Goal: Task Accomplishment & Management: Use online tool/utility

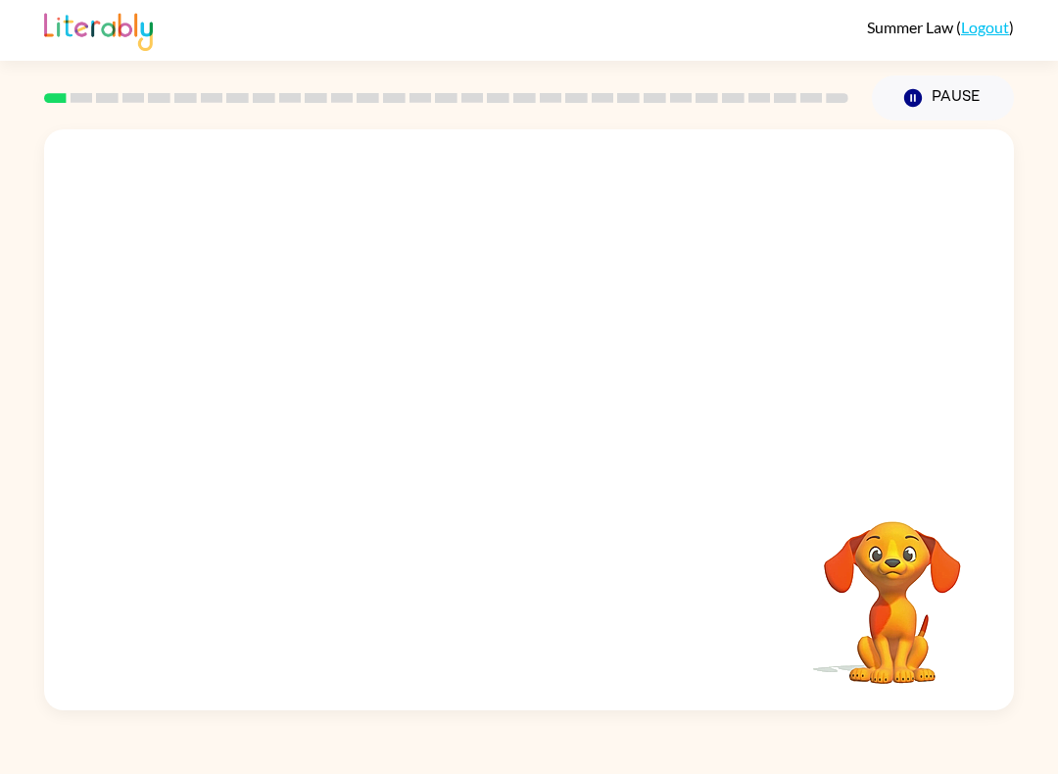
click at [997, 30] on link "Logout" at bounding box center [985, 27] width 48 height 19
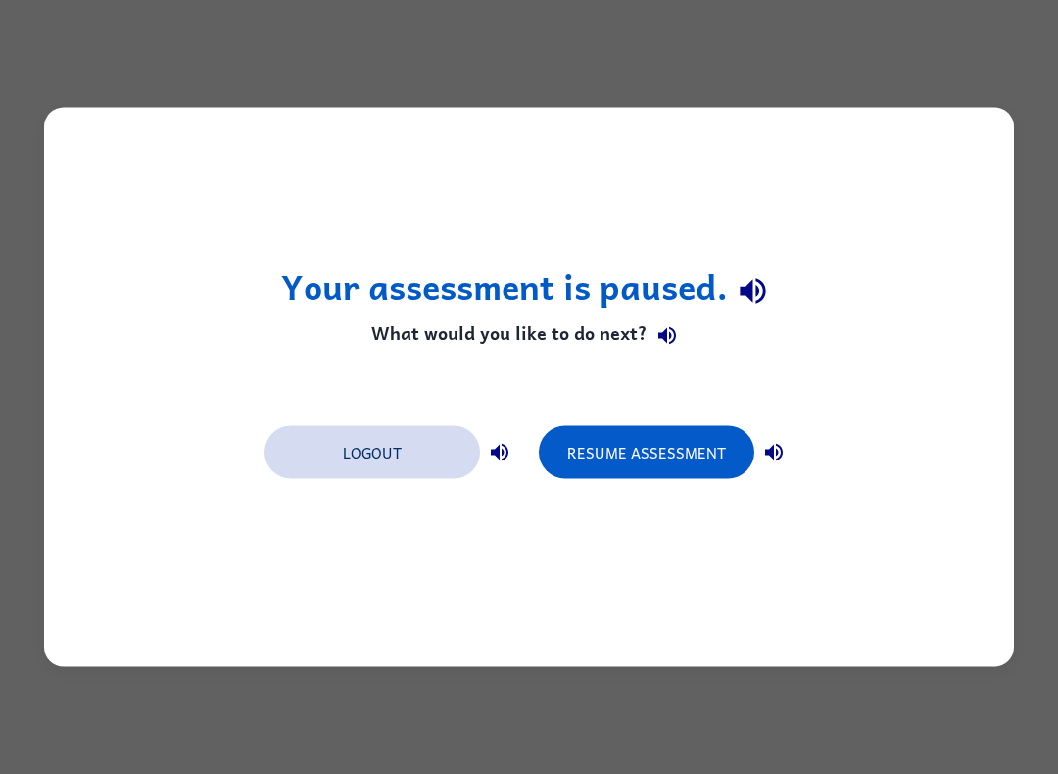
click at [396, 464] on button "Logout" at bounding box center [371, 452] width 215 height 53
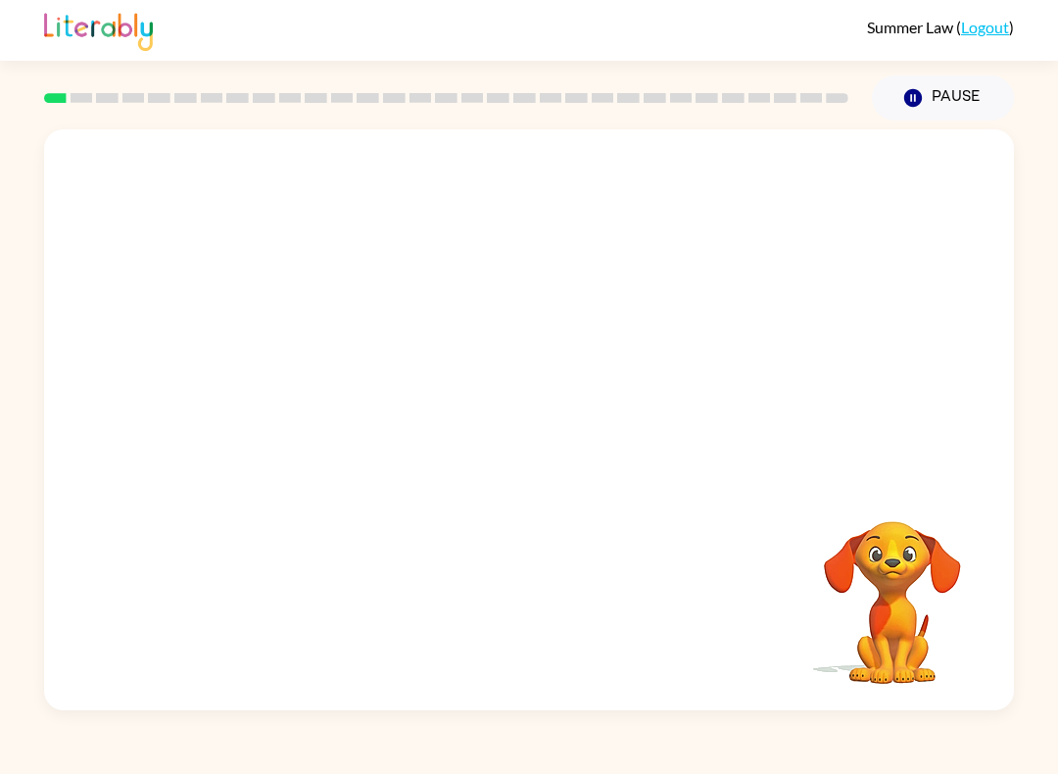
click at [904, 594] on video "Your browser must support playing .mp4 files to use Literably. Please try using…" at bounding box center [892, 589] width 196 height 196
click at [892, 601] on video "Your browser must support playing .mp4 files to use Literably. Please try using…" at bounding box center [892, 589] width 196 height 196
click at [890, 569] on video "Your browser must support playing .mp4 files to use Literably. Please try using…" at bounding box center [892, 589] width 196 height 196
click at [700, 317] on video "Your browser must support playing .mp4 files to use Literably. Please try using…" at bounding box center [529, 304] width 970 height 351
click at [701, 318] on div at bounding box center [529, 419] width 970 height 581
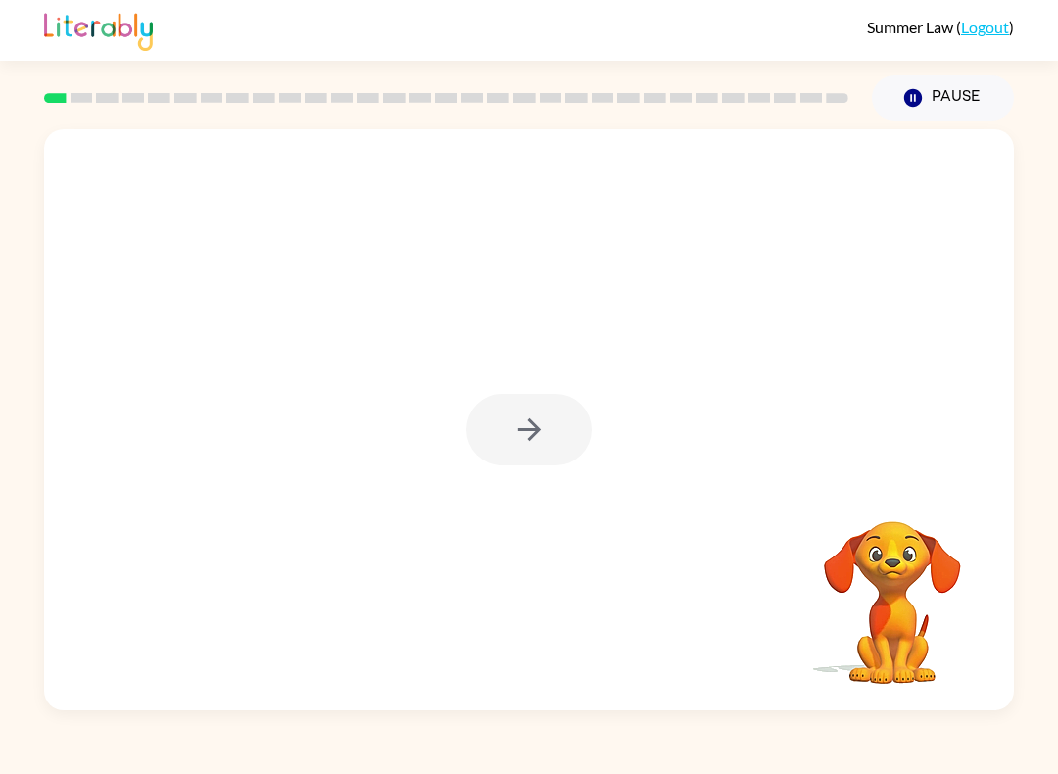
click at [534, 436] on div at bounding box center [528, 429] width 125 height 71
click at [534, 436] on icon "button" at bounding box center [528, 429] width 23 height 23
click at [537, 439] on div at bounding box center [529, 304] width 970 height 351
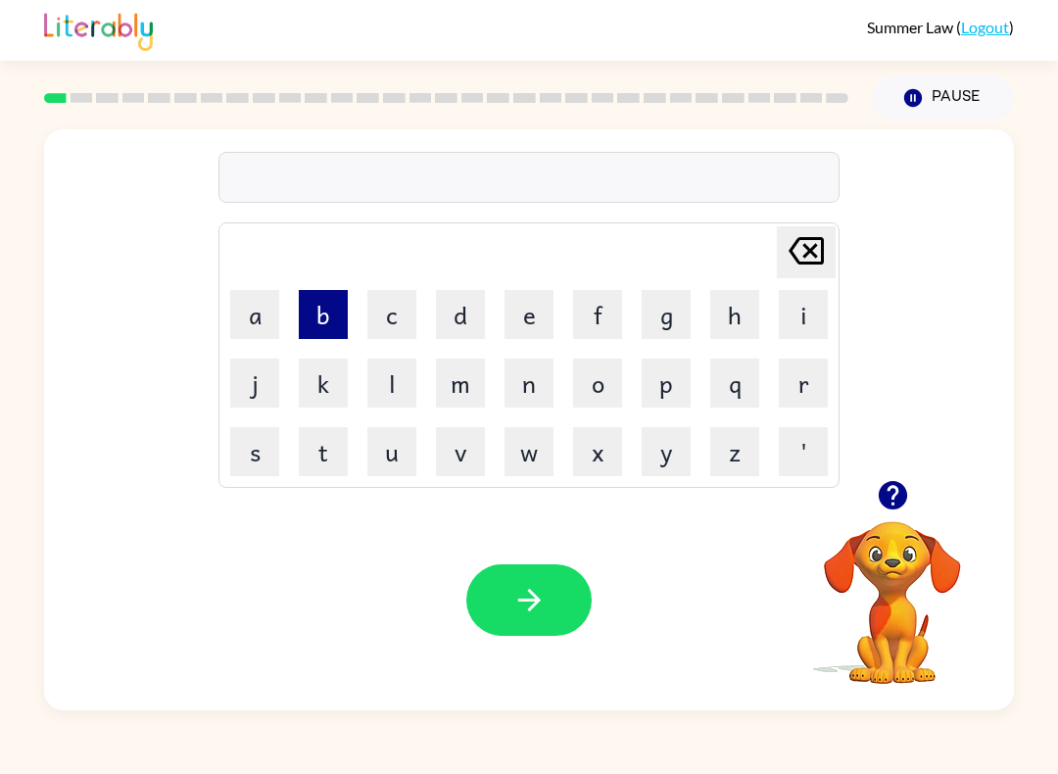
click at [329, 334] on button "b" at bounding box center [323, 314] width 49 height 49
click at [609, 386] on button "o" at bounding box center [597, 382] width 49 height 49
click at [897, 587] on video "Your browser must support playing .mp4 files to use Literably. Please try using…" at bounding box center [892, 589] width 196 height 196
click at [892, 498] on icon "button" at bounding box center [893, 495] width 34 height 34
click at [463, 314] on button "d" at bounding box center [460, 314] width 49 height 49
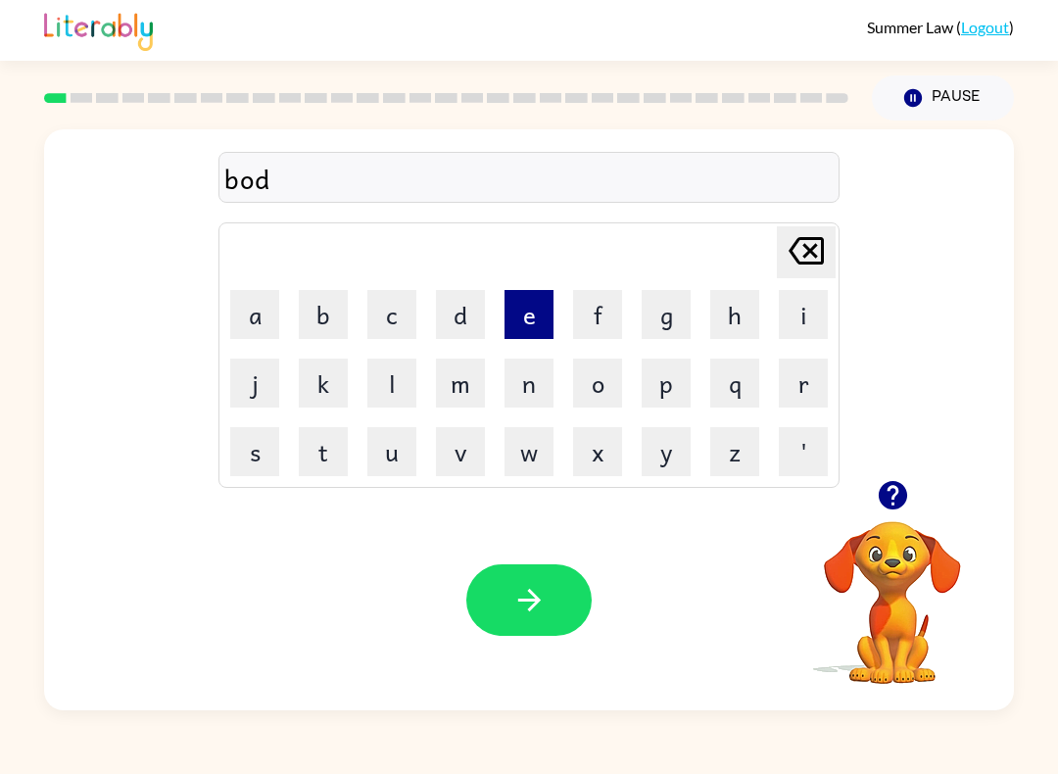
click at [531, 323] on button "e" at bounding box center [528, 314] width 49 height 49
click at [812, 395] on button "r" at bounding box center [803, 382] width 49 height 49
click at [813, 254] on icon at bounding box center [805, 250] width 35 height 27
click at [819, 262] on icon at bounding box center [805, 250] width 35 height 27
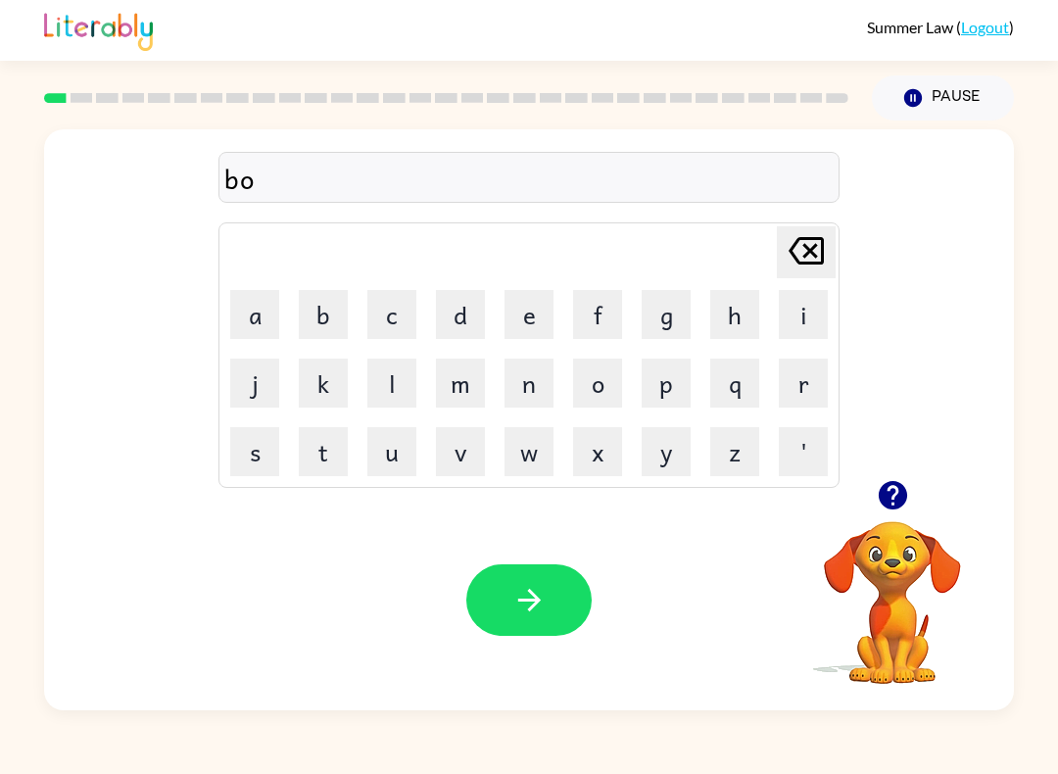
click at [818, 262] on icon at bounding box center [805, 250] width 35 height 27
click at [827, 270] on icon "[PERSON_NAME] last character input" at bounding box center [806, 250] width 47 height 47
click at [336, 307] on button "b" at bounding box center [323, 314] width 49 height 49
click at [589, 382] on button "o" at bounding box center [597, 382] width 49 height 49
click at [601, 387] on button "o" at bounding box center [597, 382] width 49 height 49
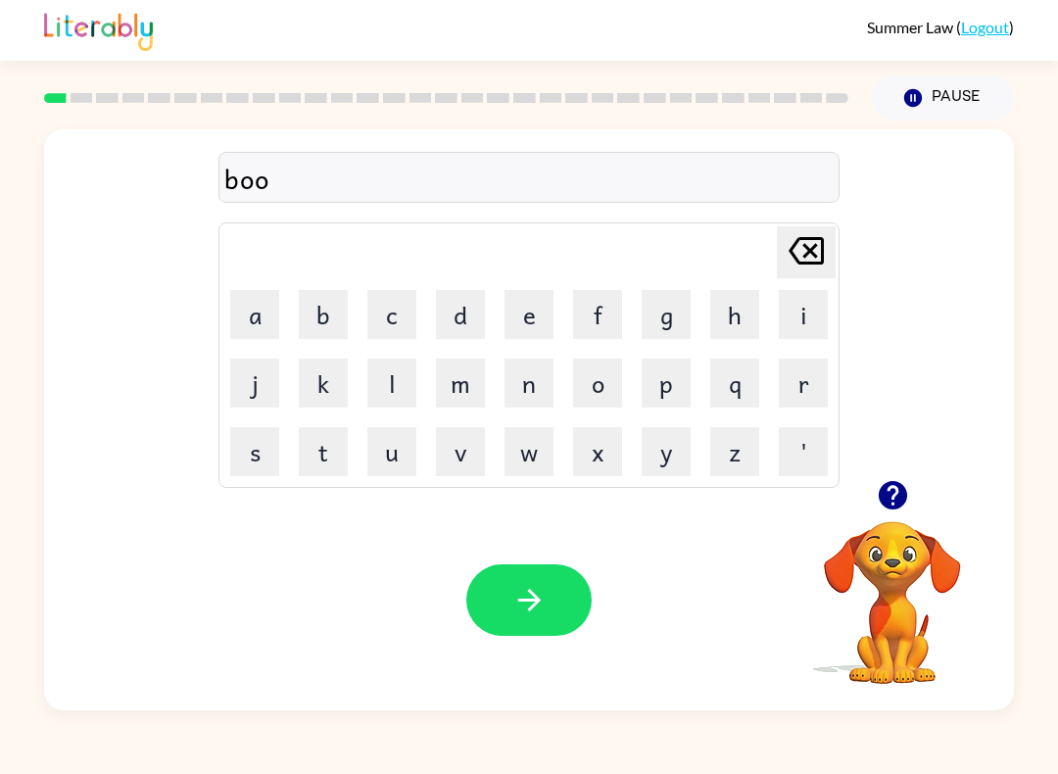
click at [810, 248] on icon "[PERSON_NAME] last character input" at bounding box center [806, 250] width 47 height 47
click at [795, 388] on button "r" at bounding box center [803, 382] width 49 height 49
click at [797, 240] on icon at bounding box center [805, 250] width 35 height 27
click at [252, 312] on button "a" at bounding box center [254, 314] width 49 height 49
click at [804, 390] on button "r" at bounding box center [803, 382] width 49 height 49
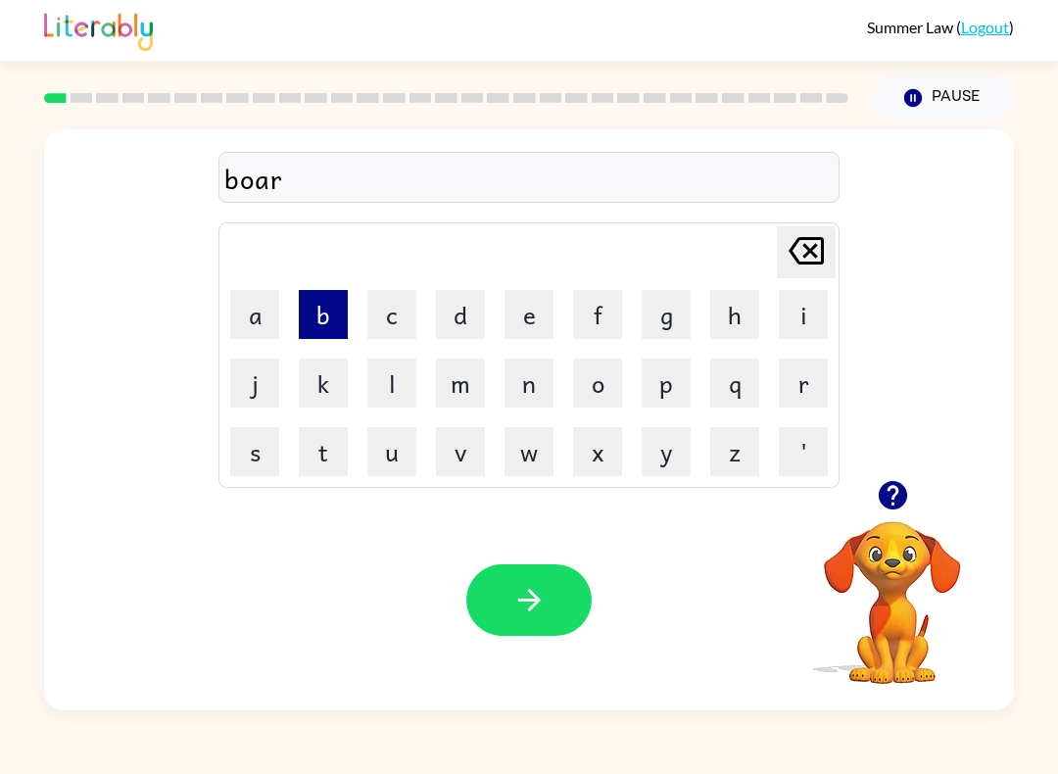
click at [327, 294] on button "b" at bounding box center [323, 314] width 49 height 49
click at [812, 254] on icon at bounding box center [805, 250] width 35 height 27
click at [467, 312] on button "d" at bounding box center [460, 314] width 49 height 49
click at [535, 302] on button "e" at bounding box center [528, 314] width 49 height 49
click at [797, 381] on button "r" at bounding box center [803, 382] width 49 height 49
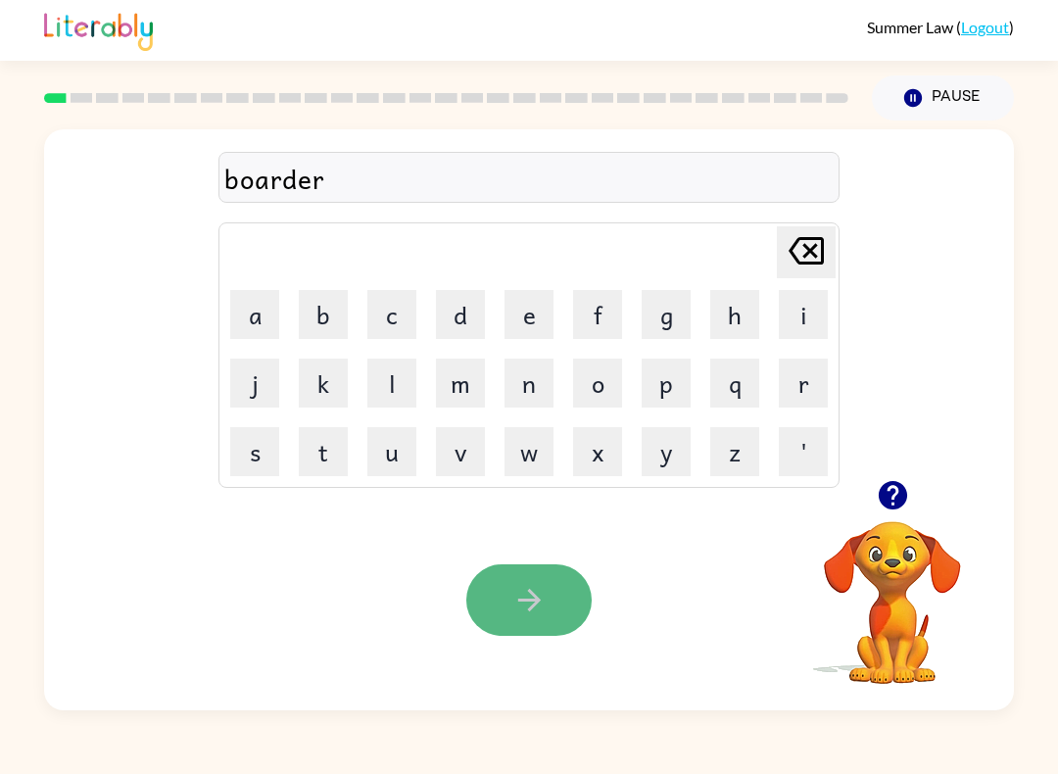
click at [546, 578] on button "button" at bounding box center [528, 599] width 125 height 71
click at [555, 596] on button "button" at bounding box center [528, 599] width 125 height 71
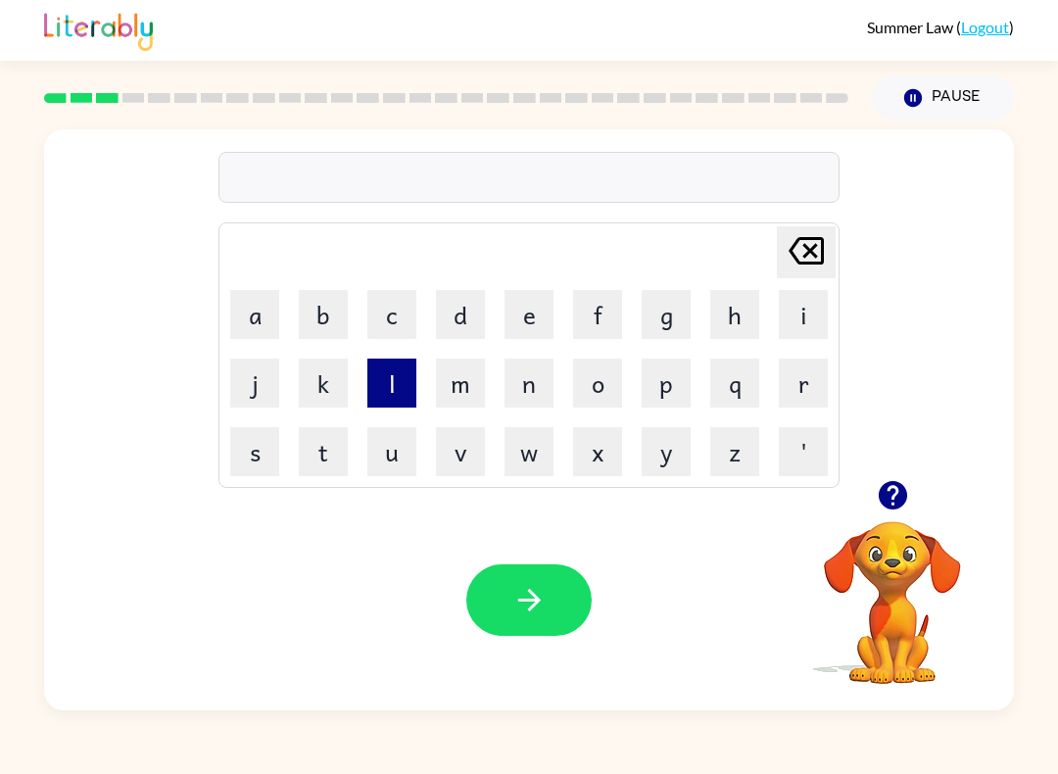
click at [414, 373] on button "l" at bounding box center [391, 382] width 49 height 49
click at [608, 379] on button "o" at bounding box center [597, 382] width 49 height 49
click at [393, 310] on button "c" at bounding box center [391, 314] width 49 height 49
click at [254, 311] on button "a" at bounding box center [254, 314] width 49 height 49
click at [333, 432] on button "t" at bounding box center [323, 451] width 49 height 49
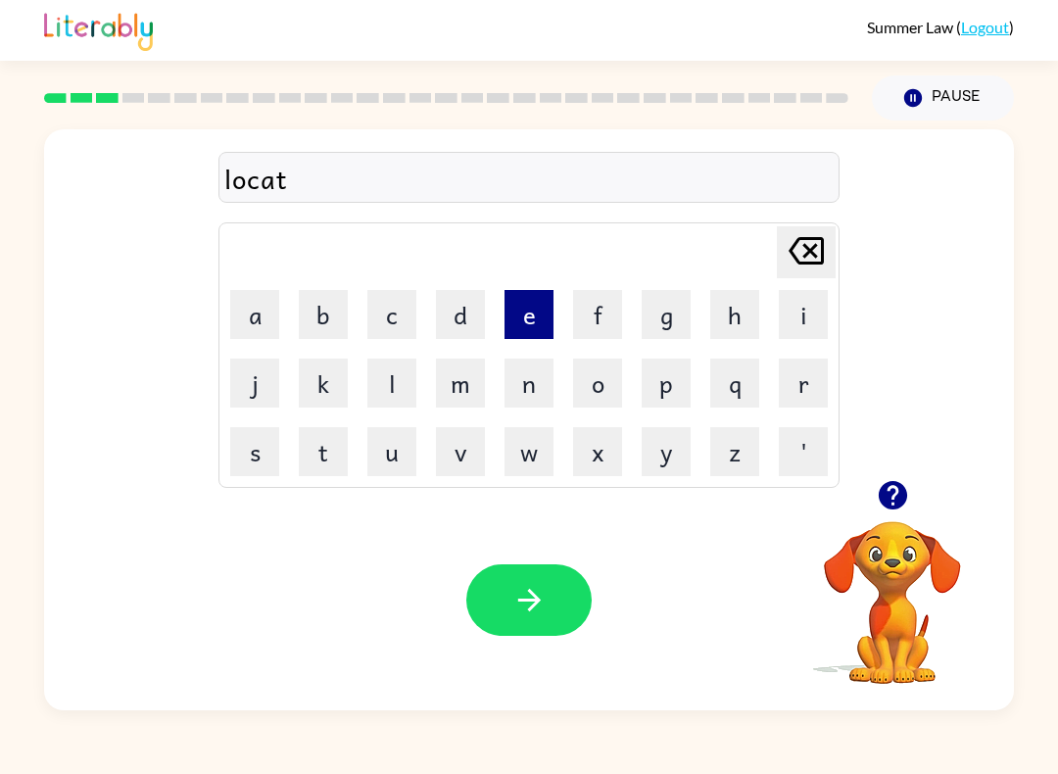
click at [528, 310] on button "e" at bounding box center [528, 314] width 49 height 49
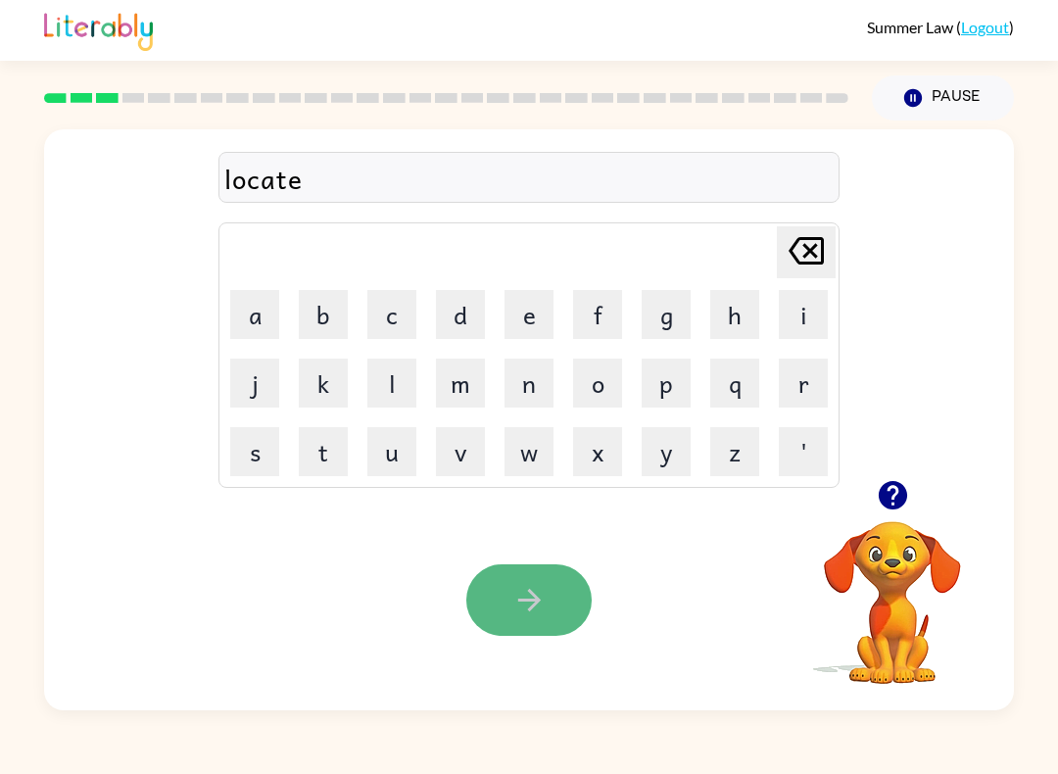
click at [532, 586] on icon "button" at bounding box center [529, 600] width 34 height 34
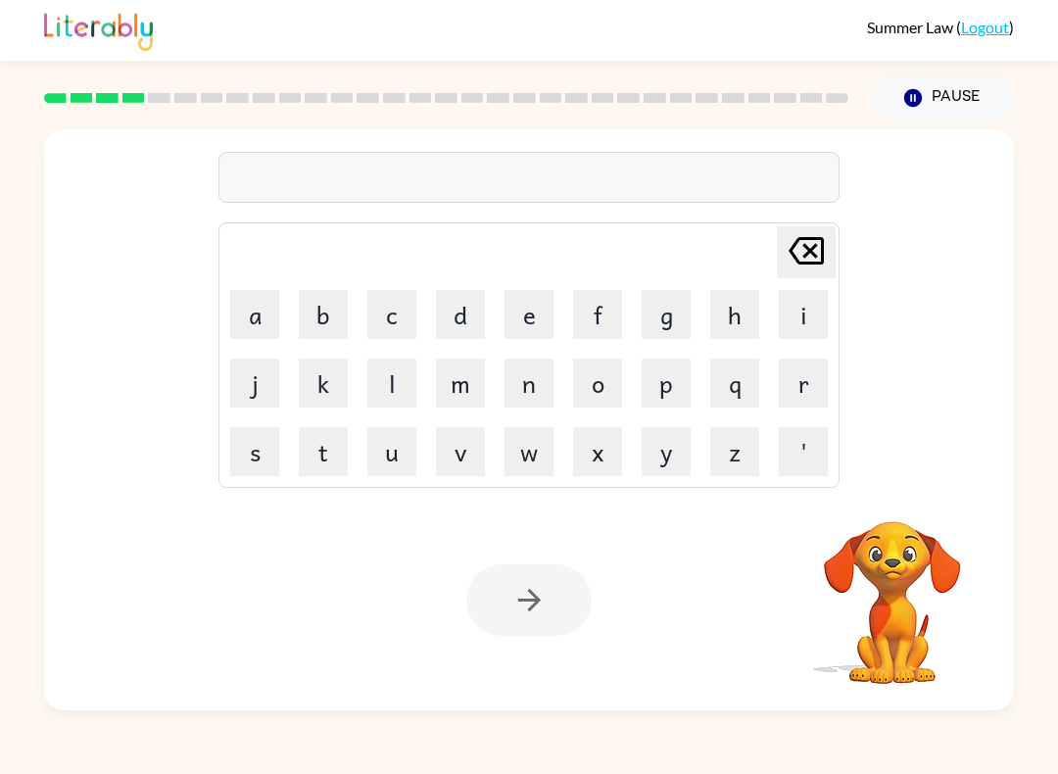
click at [898, 604] on video "Your browser must support playing .mp4 files to use Literably. Please try using…" at bounding box center [892, 589] width 196 height 196
click at [900, 605] on video "Your browser must support playing .mp4 files to use Literably. Please try using…" at bounding box center [892, 589] width 196 height 196
click at [901, 606] on video "Your browser must support playing .mp4 files to use Literably. Please try using…" at bounding box center [892, 589] width 196 height 196
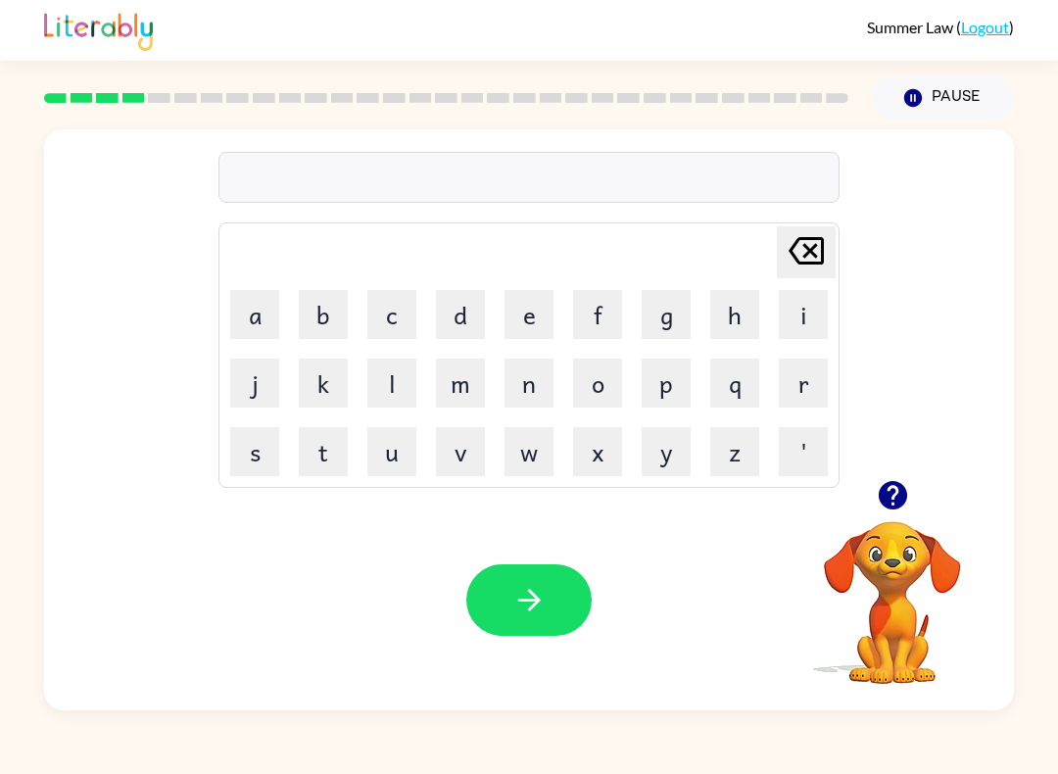
click at [891, 568] on video "Your browser must support playing .mp4 files to use Literably. Please try using…" at bounding box center [892, 589] width 196 height 196
click at [895, 574] on video "Your browser must support playing .mp4 files to use Literably. Please try using…" at bounding box center [892, 589] width 196 height 196
click at [888, 504] on icon "button" at bounding box center [892, 495] width 28 height 28
click at [324, 468] on button "t" at bounding box center [323, 451] width 49 height 49
click at [539, 440] on button "w" at bounding box center [528, 451] width 49 height 49
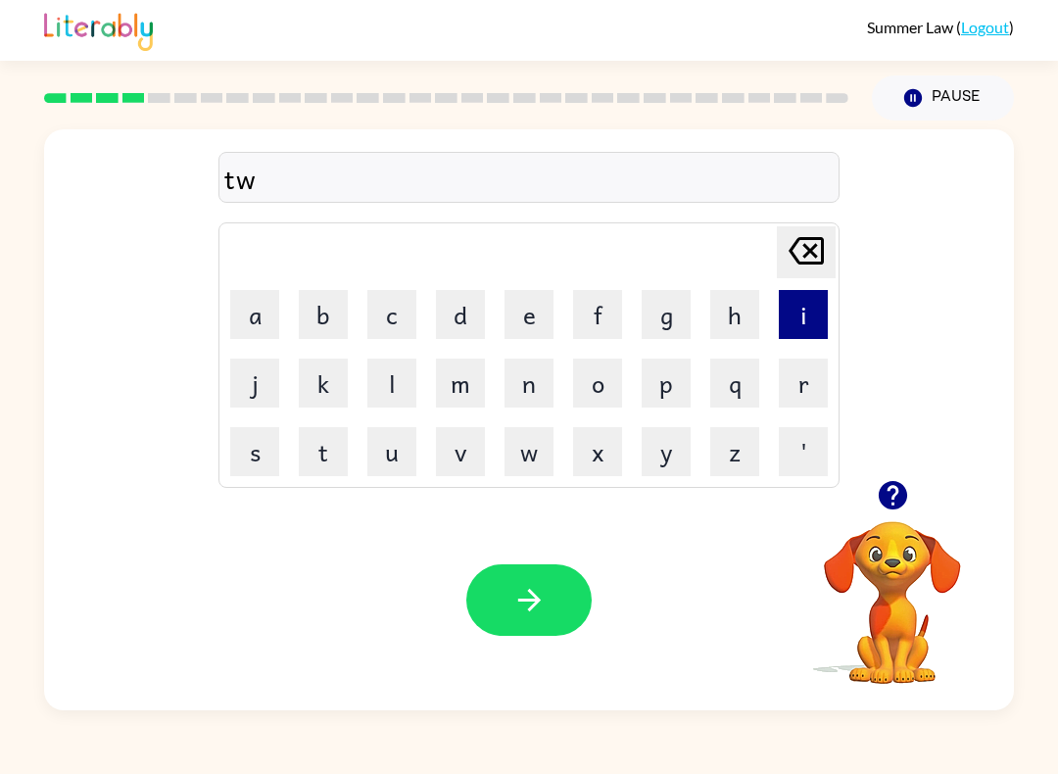
click at [816, 317] on button "i" at bounding box center [803, 314] width 49 height 49
click at [539, 383] on button "n" at bounding box center [528, 382] width 49 height 49
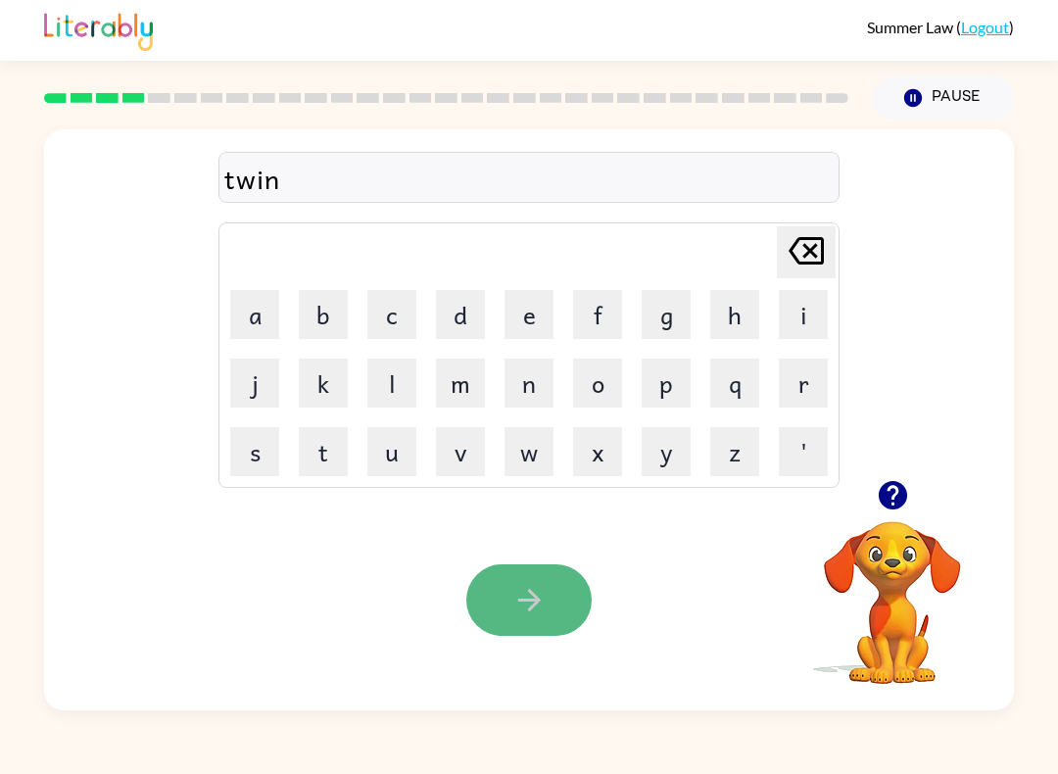
click at [523, 576] on button "button" at bounding box center [528, 599] width 125 height 71
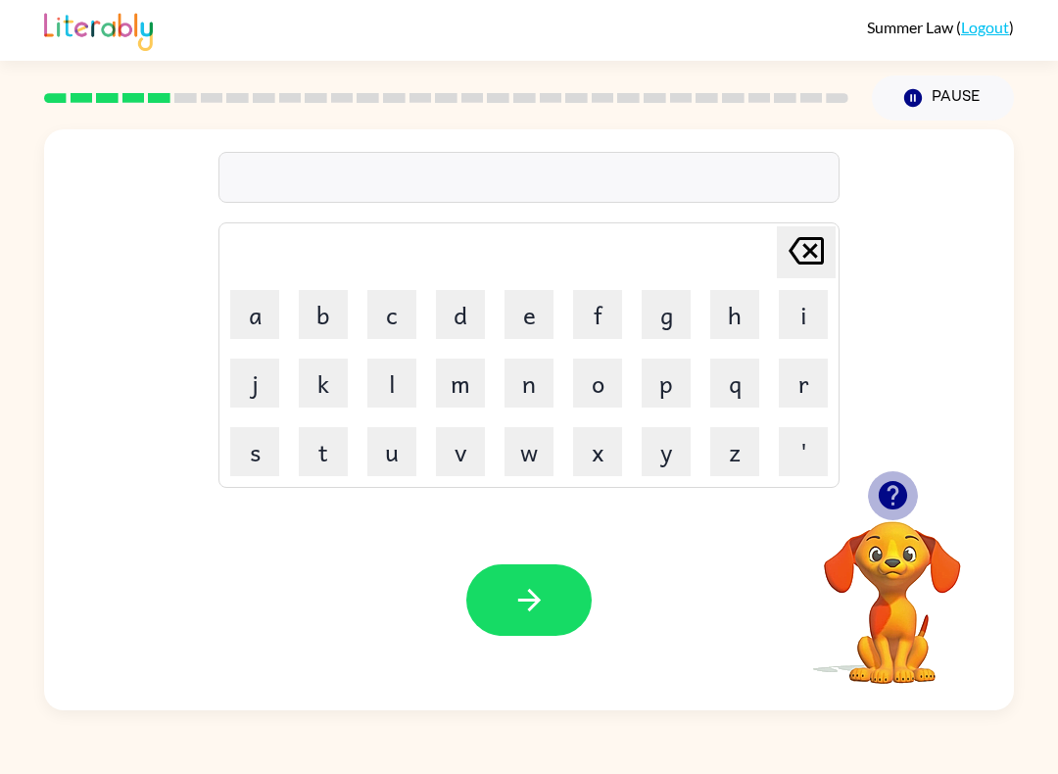
click at [886, 505] on icon "button" at bounding box center [892, 495] width 28 height 28
click at [895, 502] on icon "button" at bounding box center [892, 495] width 28 height 28
click at [528, 383] on button "n" at bounding box center [528, 382] width 49 height 49
click at [264, 308] on button "a" at bounding box center [254, 314] width 49 height 49
click at [813, 385] on button "r" at bounding box center [803, 382] width 49 height 49
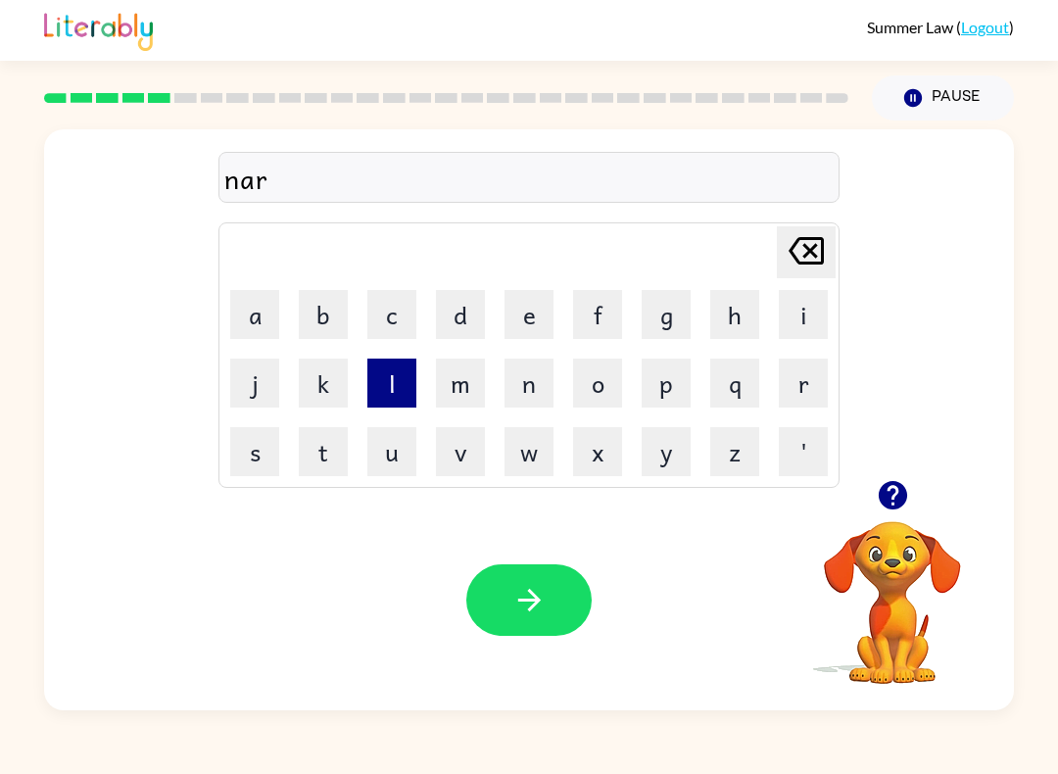
click at [408, 366] on button "l" at bounding box center [391, 382] width 49 height 49
click at [673, 444] on button "y" at bounding box center [665, 451] width 49 height 49
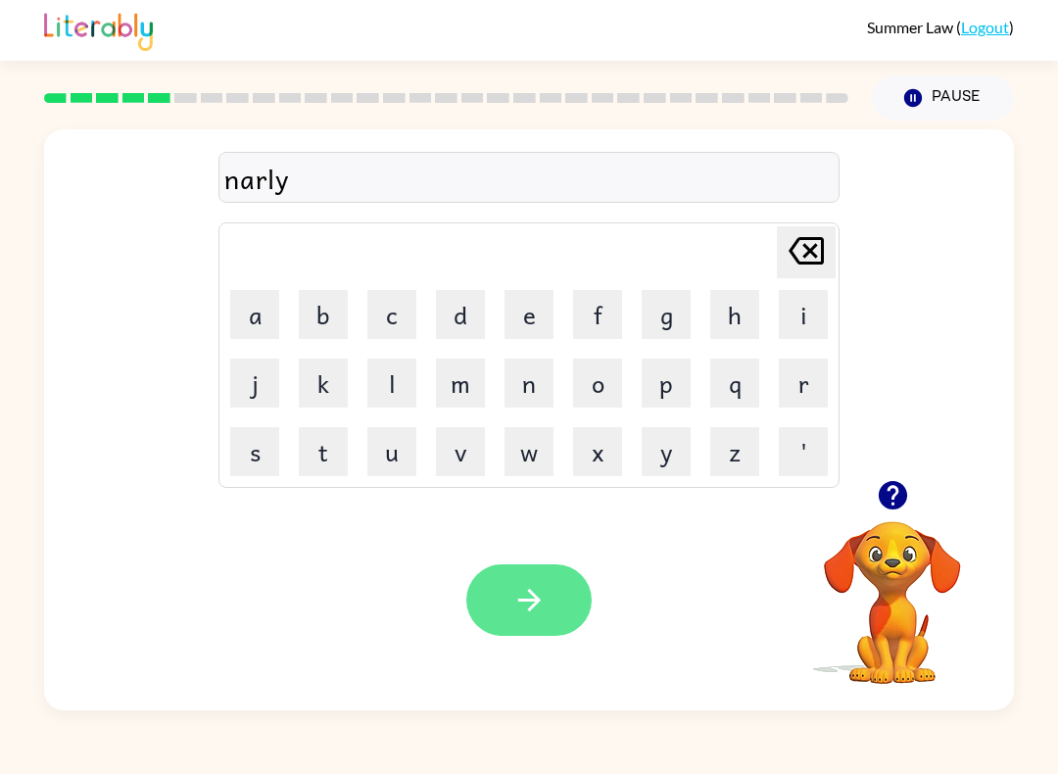
click at [546, 577] on button "button" at bounding box center [528, 599] width 125 height 71
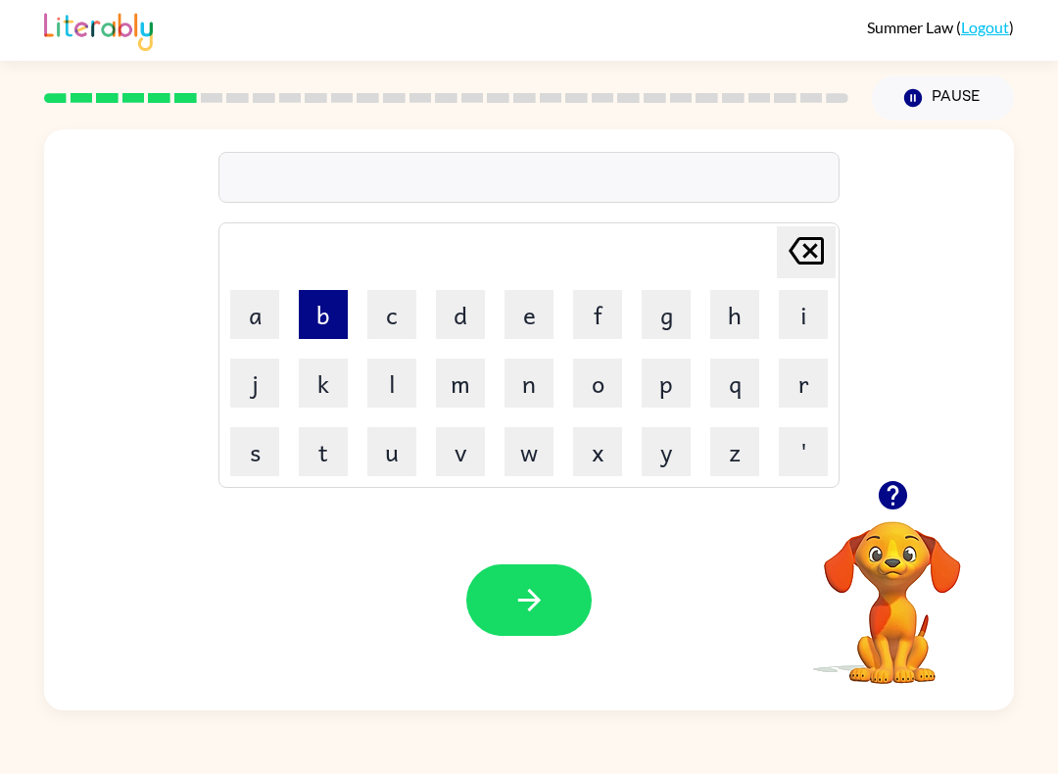
click at [321, 316] on button "b" at bounding box center [323, 314] width 49 height 49
click at [526, 308] on button "e" at bounding box center [528, 314] width 49 height 49
click at [732, 313] on button "h" at bounding box center [734, 314] width 49 height 49
click at [812, 305] on button "i" at bounding box center [803, 314] width 49 height 49
click at [522, 376] on button "n" at bounding box center [528, 382] width 49 height 49
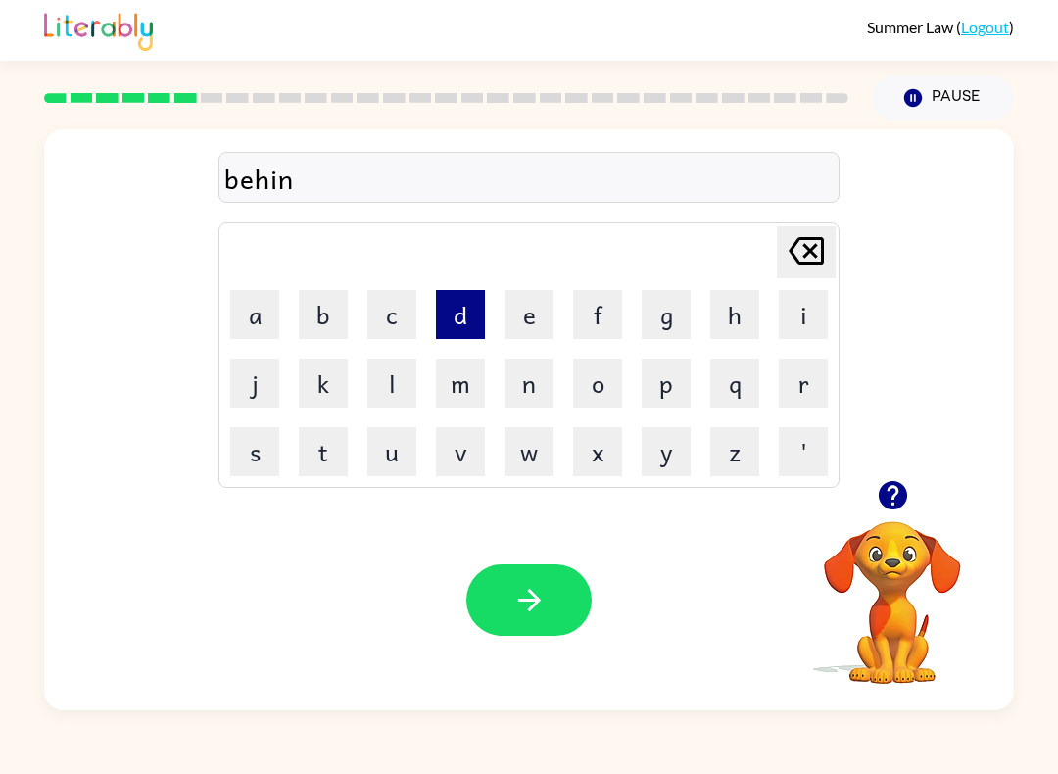
click at [446, 311] on button "d" at bounding box center [460, 314] width 49 height 49
click at [562, 593] on button "button" at bounding box center [528, 599] width 125 height 71
click at [342, 439] on button "t" at bounding box center [323, 451] width 49 height 49
click at [807, 381] on button "r" at bounding box center [803, 382] width 49 height 49
click at [802, 310] on button "i" at bounding box center [803, 314] width 49 height 49
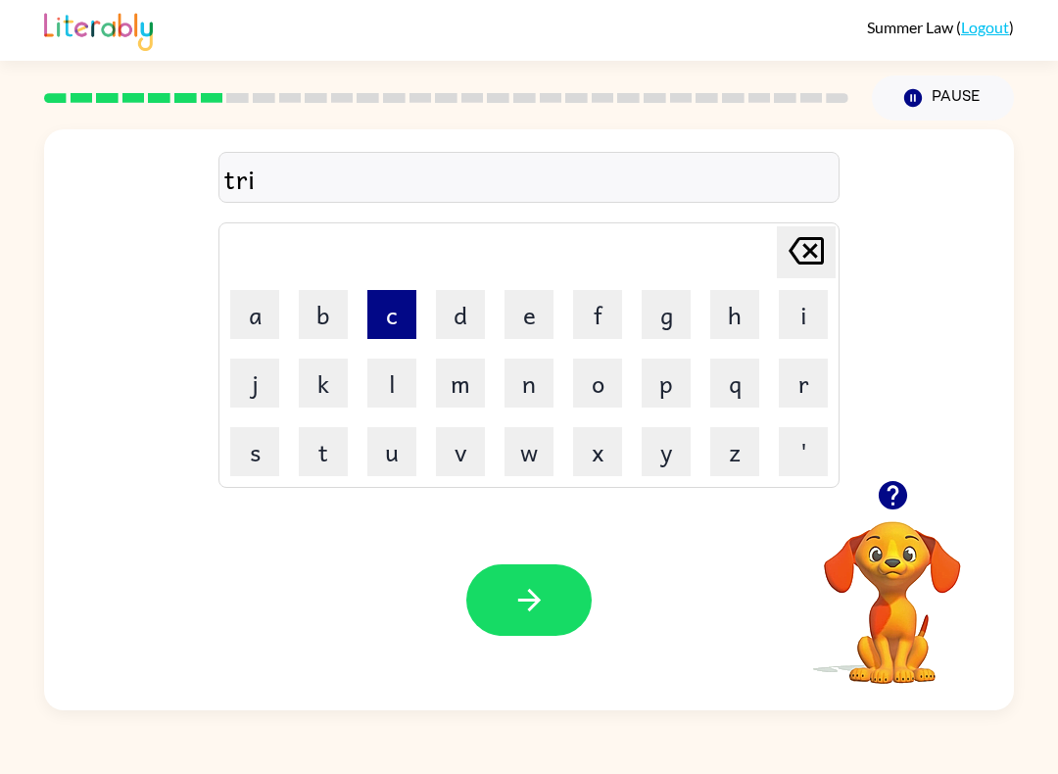
click at [405, 305] on button "c" at bounding box center [391, 314] width 49 height 49
click at [903, 494] on icon "button" at bounding box center [892, 495] width 28 height 28
click at [318, 379] on button "k" at bounding box center [323, 382] width 49 height 49
click at [403, 372] on button "l" at bounding box center [391, 382] width 49 height 49
click at [816, 302] on button "i" at bounding box center [803, 314] width 49 height 49
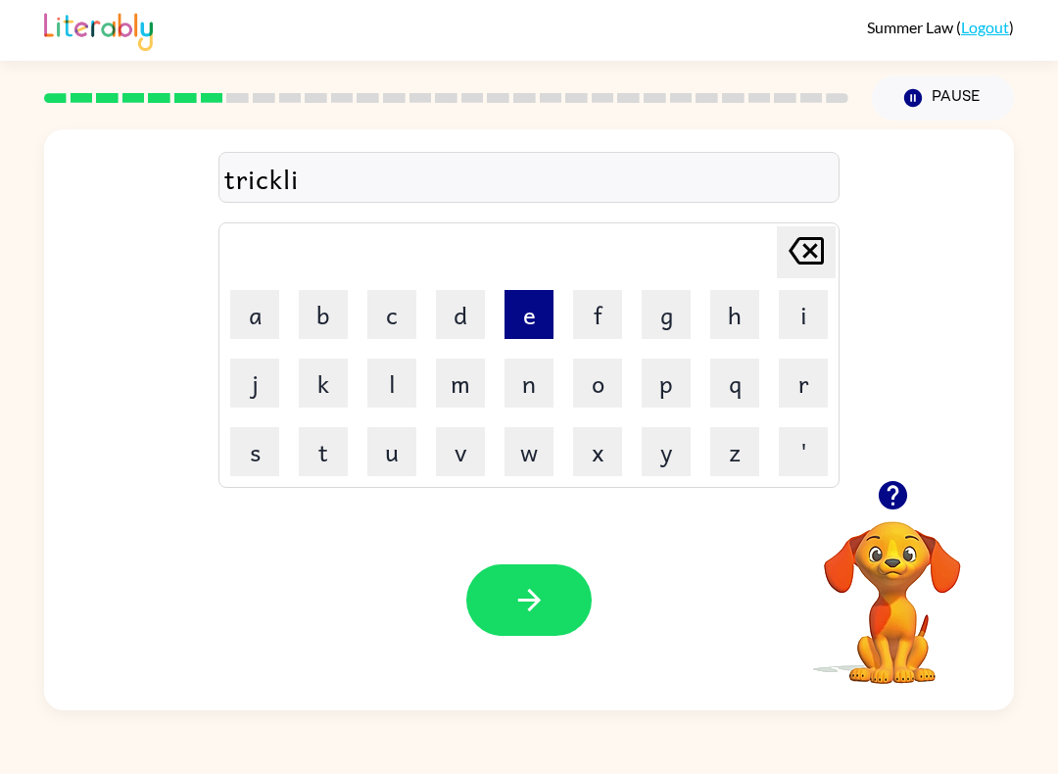
click at [529, 313] on button "e" at bounding box center [528, 314] width 49 height 49
click at [808, 255] on icon at bounding box center [805, 250] width 35 height 27
click at [815, 270] on icon "[PERSON_NAME] last character input" at bounding box center [806, 250] width 47 height 47
click at [540, 304] on button "e" at bounding box center [528, 314] width 49 height 49
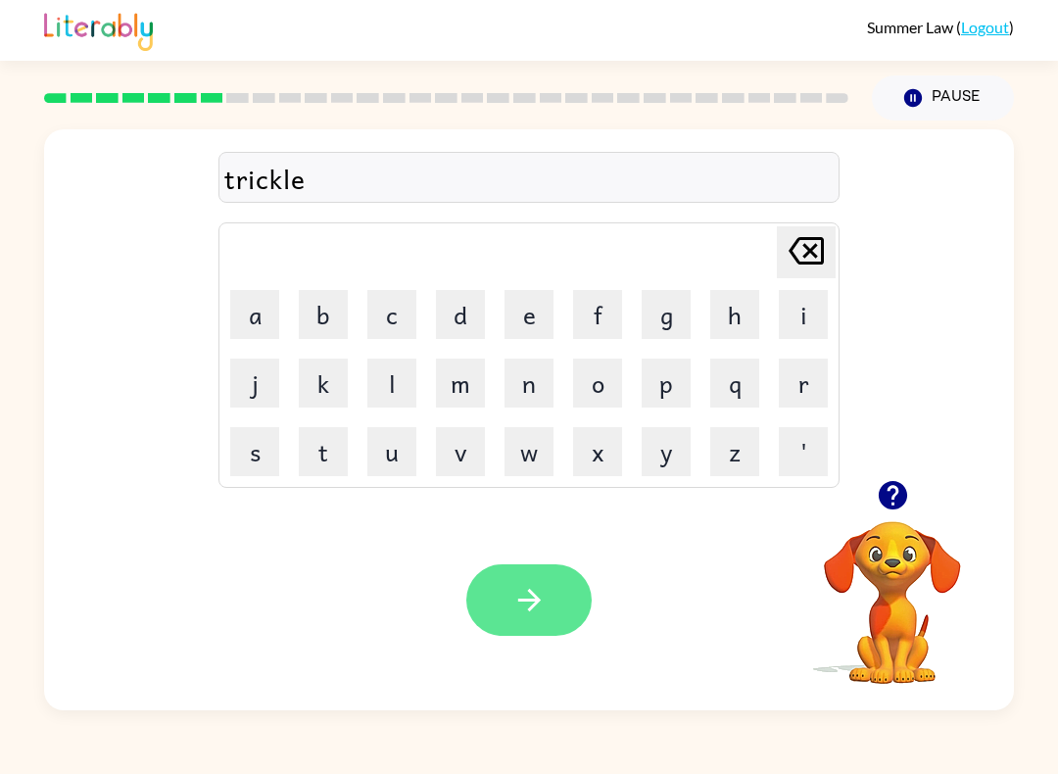
click at [545, 576] on button "button" at bounding box center [528, 599] width 125 height 71
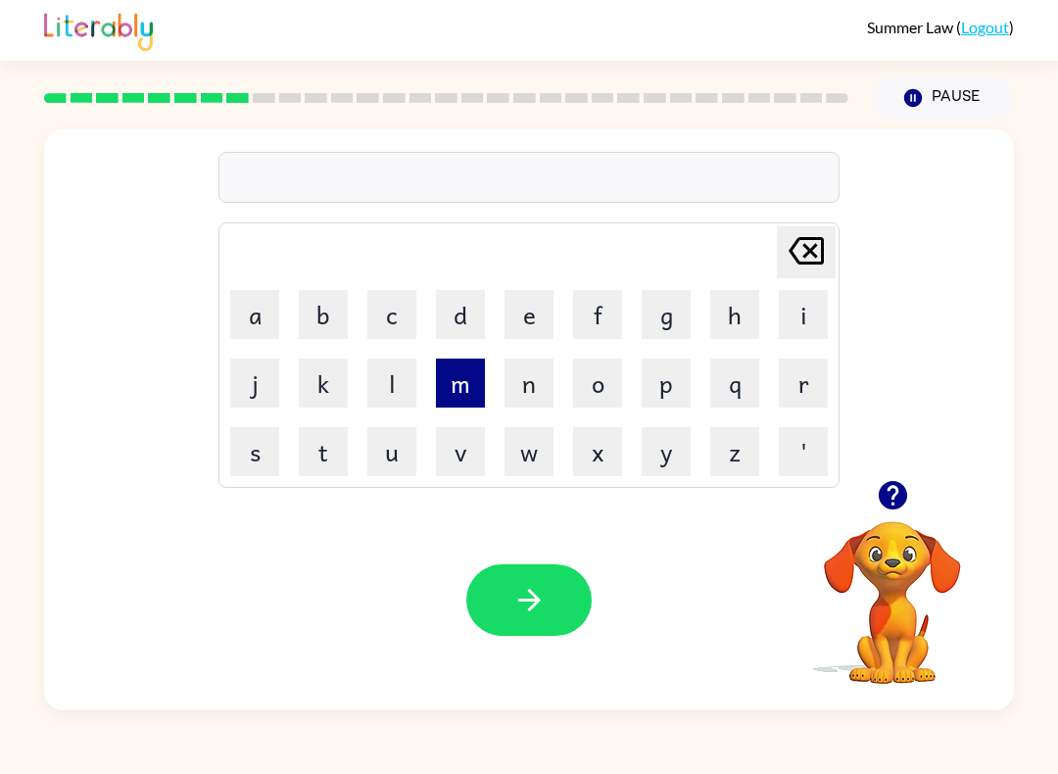
click at [456, 376] on button "m" at bounding box center [460, 382] width 49 height 49
click at [804, 317] on button "i" at bounding box center [803, 314] width 49 height 49
click at [809, 377] on button "r" at bounding box center [803, 382] width 49 height 49
click at [396, 320] on button "c" at bounding box center [391, 314] width 49 height 49
click at [391, 366] on button "l" at bounding box center [391, 382] width 49 height 49
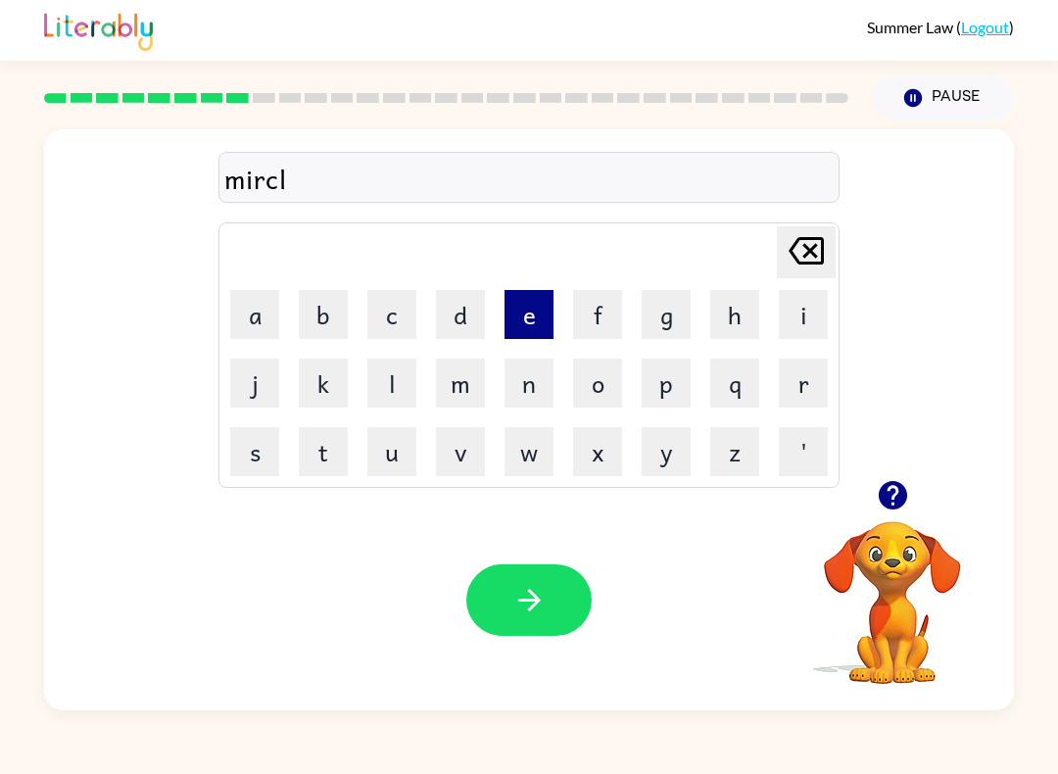
click at [532, 311] on button "e" at bounding box center [528, 314] width 49 height 49
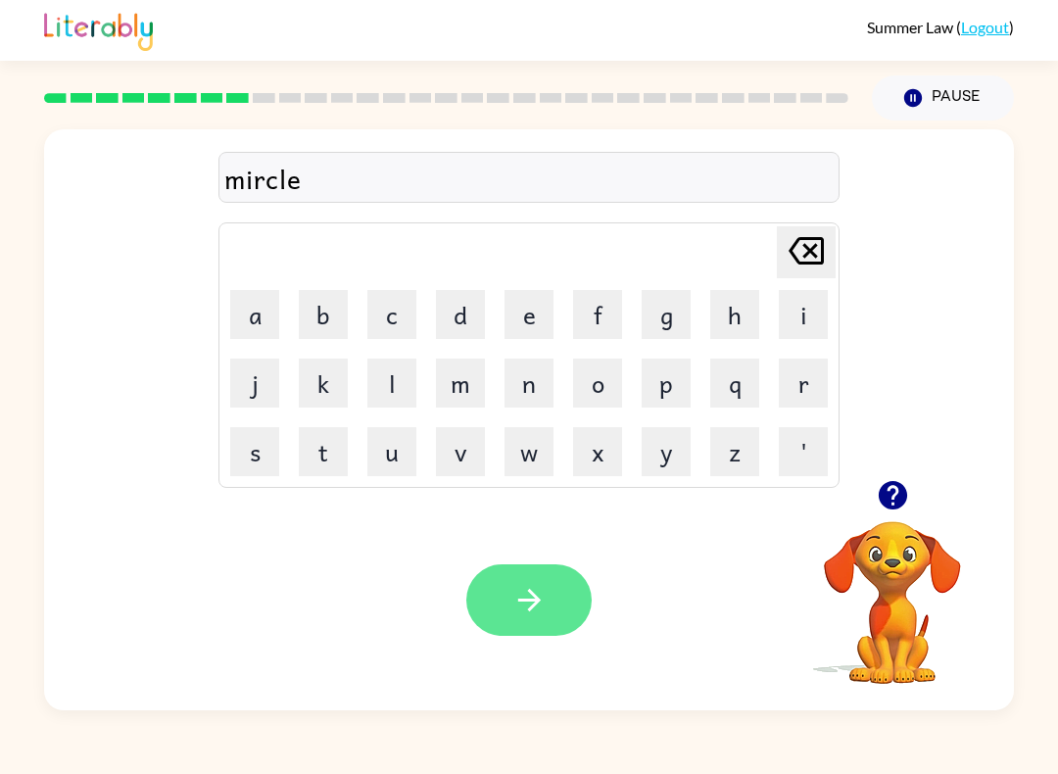
click at [523, 595] on icon "button" at bounding box center [529, 600] width 34 height 34
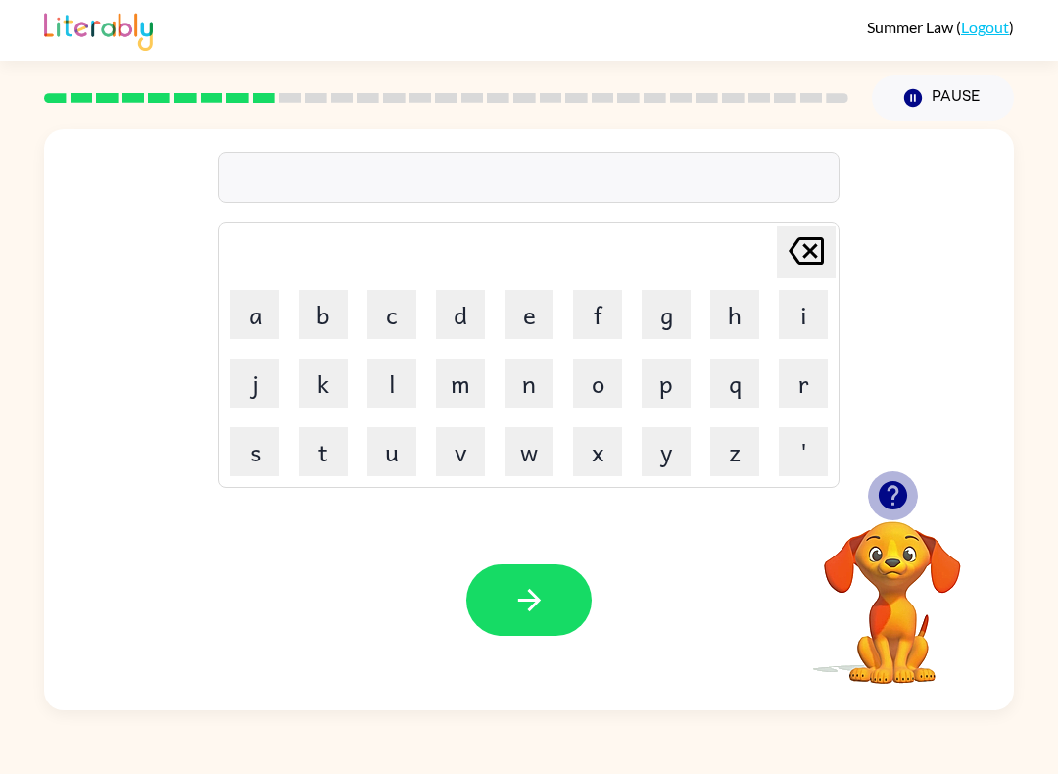
click at [887, 493] on icon "button" at bounding box center [892, 495] width 28 height 28
click at [538, 371] on button "n" at bounding box center [528, 382] width 49 height 49
click at [799, 311] on button "i" at bounding box center [803, 314] width 49 height 49
click at [458, 379] on button "m" at bounding box center [460, 382] width 49 height 49
click at [339, 303] on button "b" at bounding box center [323, 314] width 49 height 49
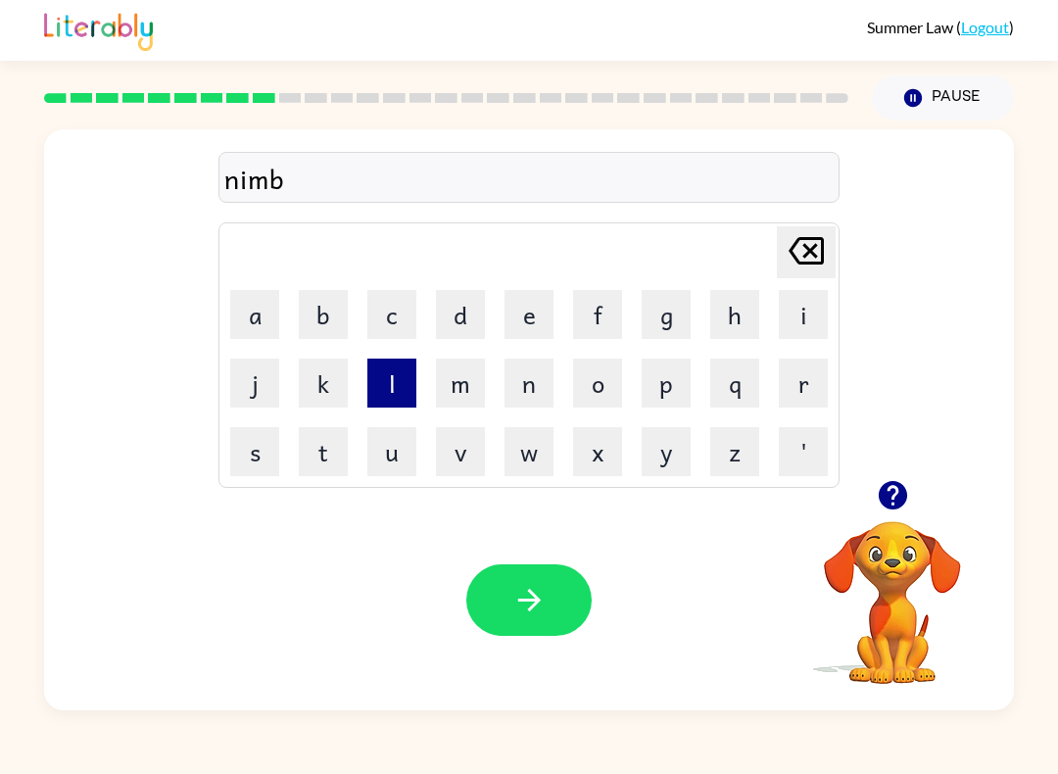
click at [397, 370] on button "l" at bounding box center [391, 382] width 49 height 49
click at [525, 305] on button "e" at bounding box center [528, 314] width 49 height 49
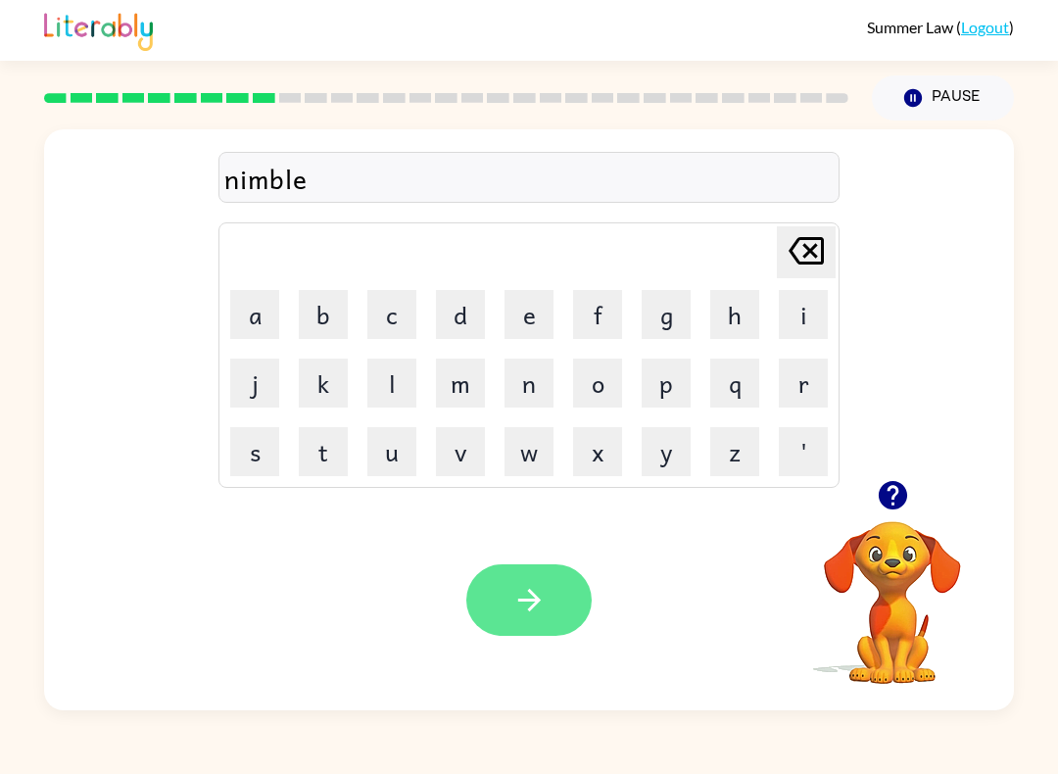
click at [551, 593] on button "button" at bounding box center [528, 599] width 125 height 71
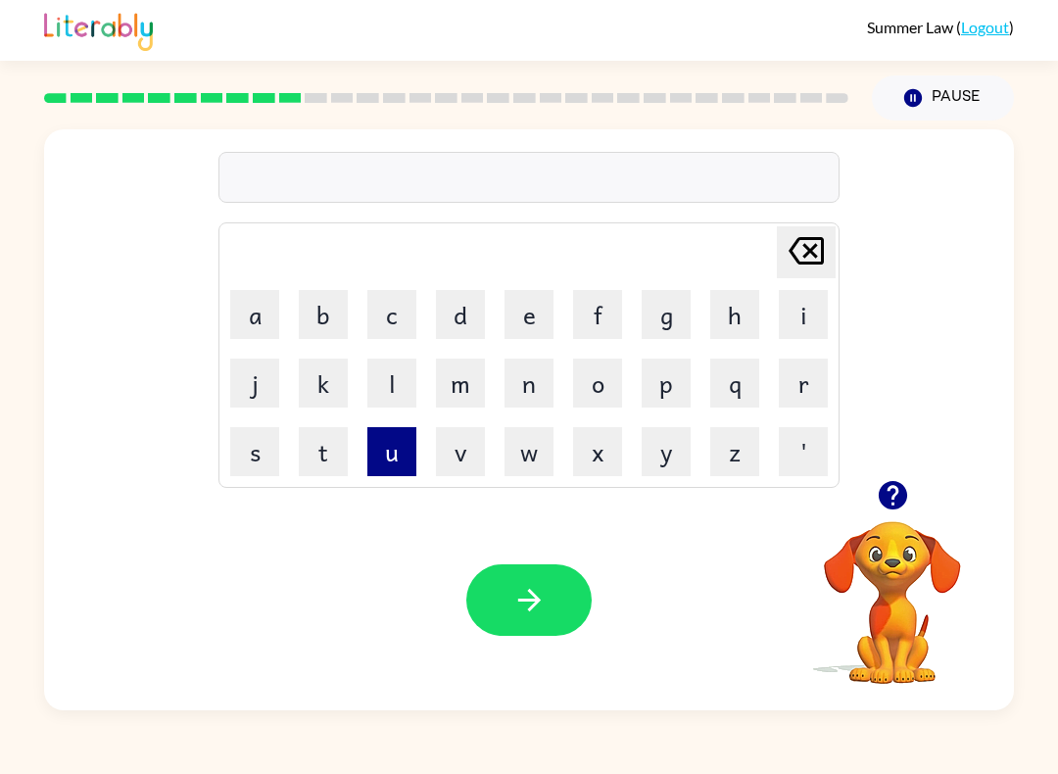
click at [394, 440] on button "u" at bounding box center [391, 451] width 49 height 49
click at [545, 359] on button "n" at bounding box center [528, 382] width 49 height 49
click at [609, 311] on button "f" at bounding box center [597, 314] width 49 height 49
click at [608, 364] on button "o" at bounding box center [597, 382] width 49 height 49
click at [412, 383] on button "l" at bounding box center [391, 382] width 49 height 49
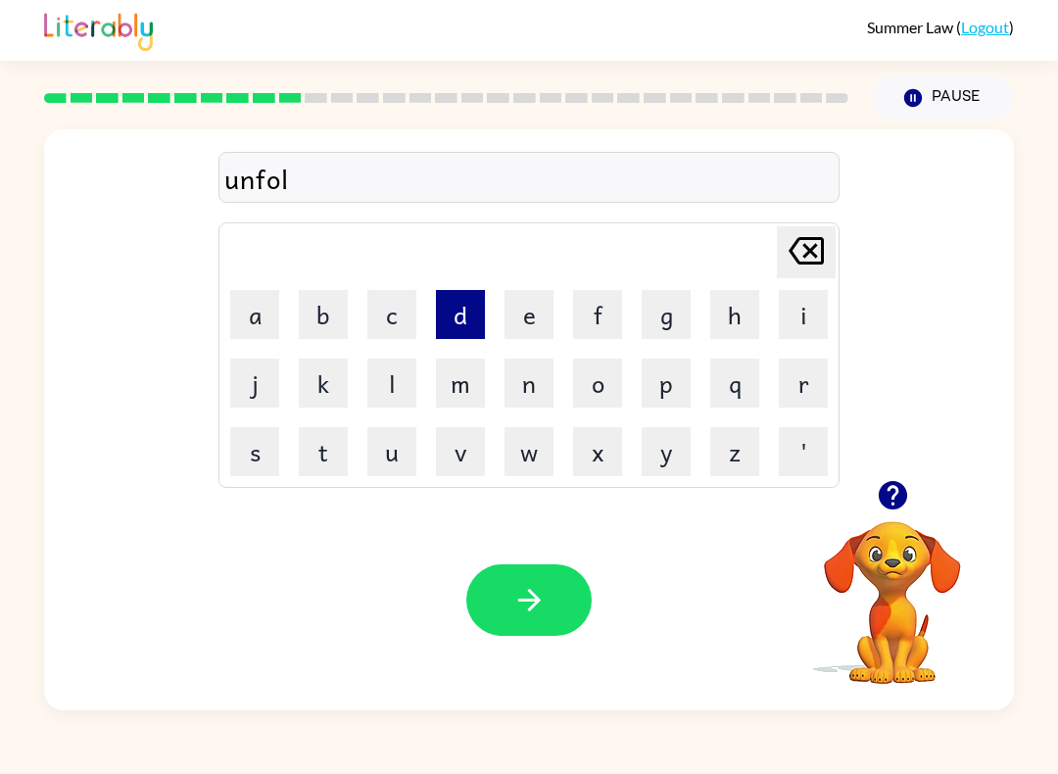
click at [467, 313] on button "d" at bounding box center [460, 314] width 49 height 49
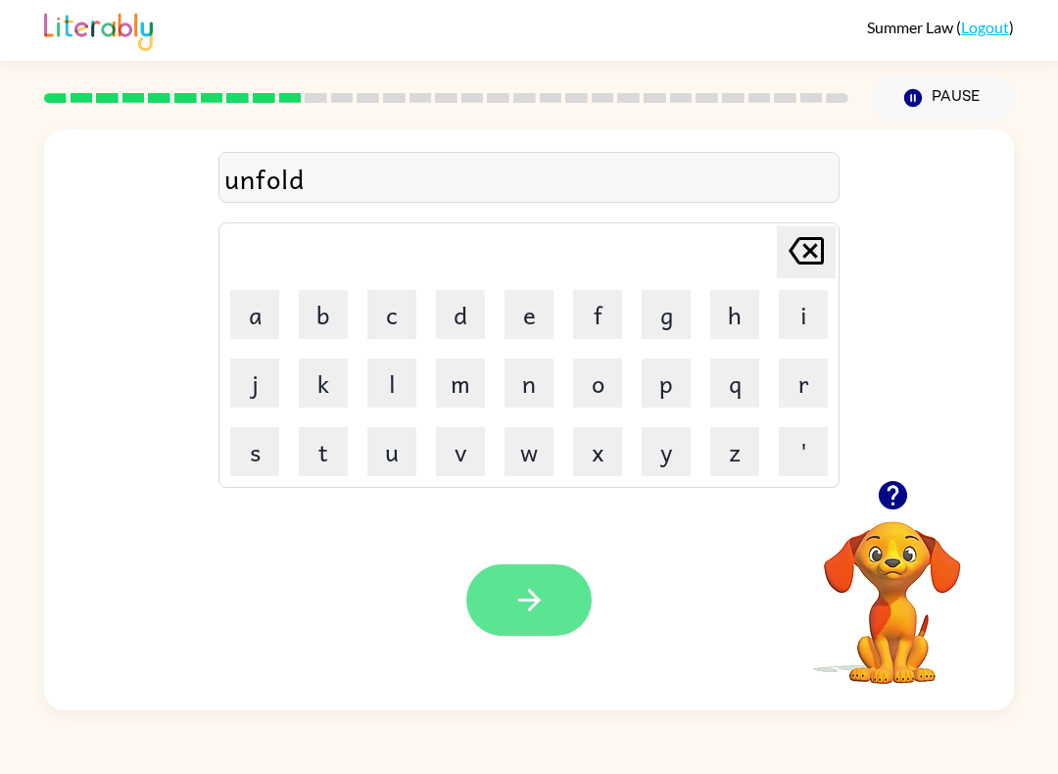
click at [538, 581] on button "button" at bounding box center [528, 599] width 125 height 71
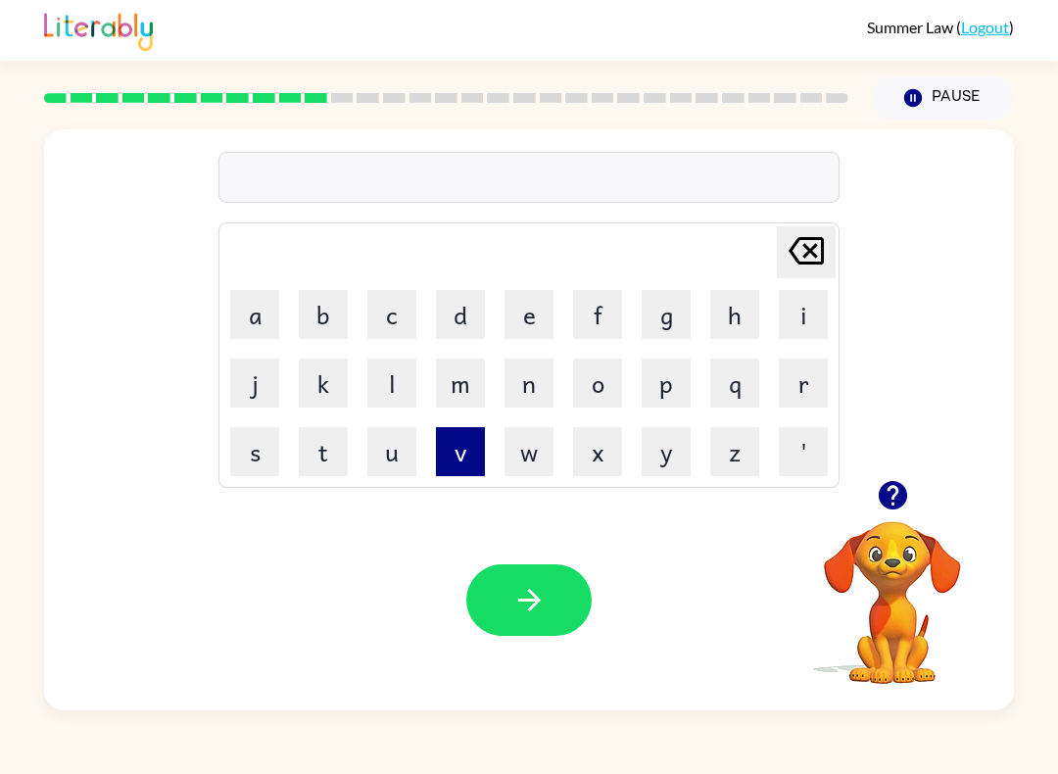
click at [471, 436] on button "v" at bounding box center [460, 451] width 49 height 49
click at [601, 386] on button "o" at bounding box center [597, 382] width 49 height 49
click at [338, 448] on button "t" at bounding box center [323, 451] width 49 height 49
click at [536, 315] on button "e" at bounding box center [528, 314] width 49 height 49
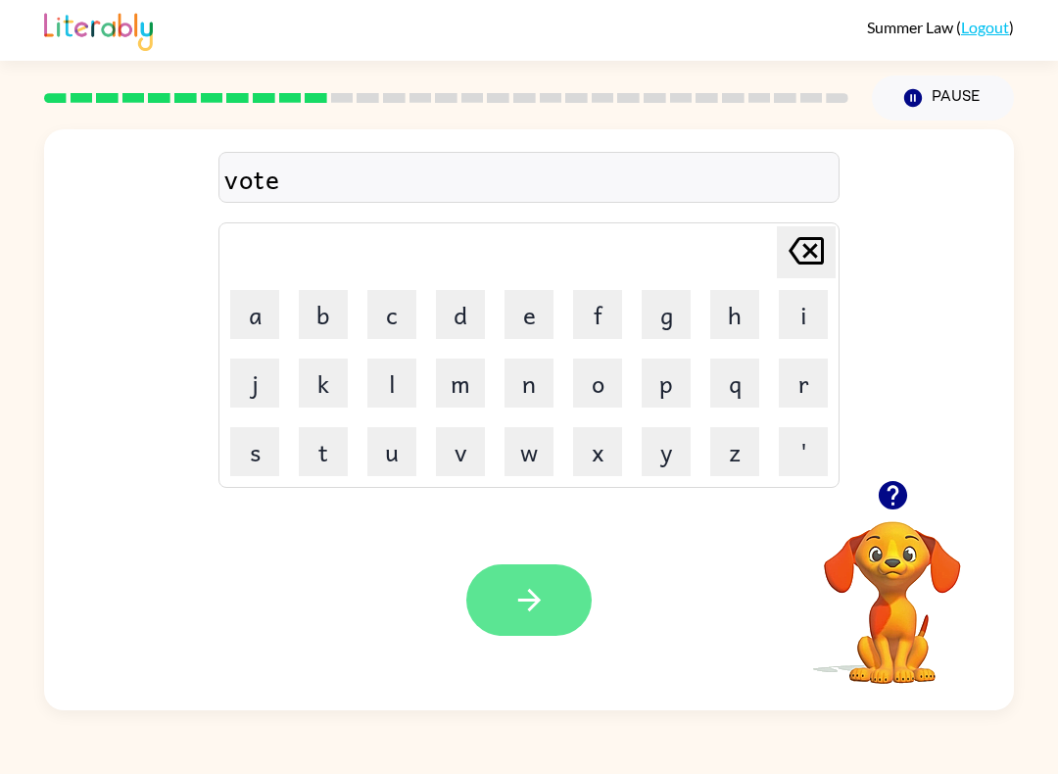
click at [540, 580] on button "button" at bounding box center [528, 599] width 125 height 71
click at [589, 601] on button "button" at bounding box center [528, 599] width 125 height 71
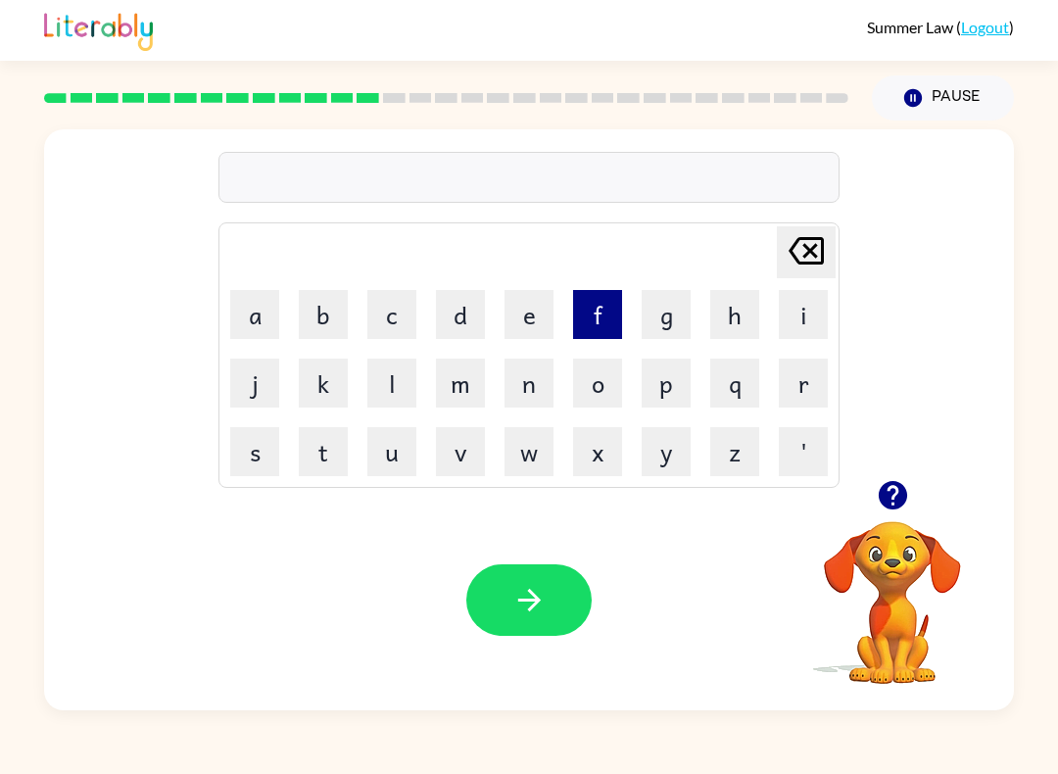
click at [593, 311] on button "f" at bounding box center [597, 314] width 49 height 49
click at [791, 311] on button "i" at bounding box center [803, 314] width 49 height 49
click at [330, 451] on button "t" at bounding box center [323, 451] width 49 height 49
click at [332, 438] on button "t" at bounding box center [323, 451] width 49 height 49
click at [526, 369] on button "n" at bounding box center [528, 382] width 49 height 49
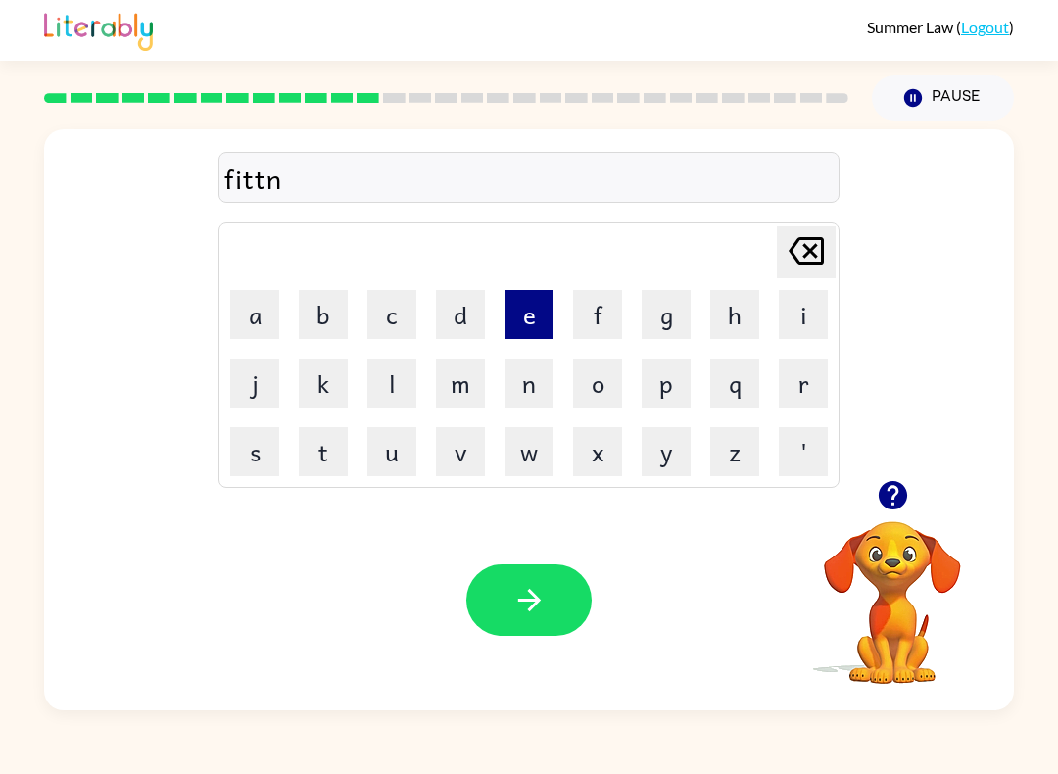
click at [540, 292] on button "e" at bounding box center [528, 314] width 49 height 49
click at [262, 445] on button "s" at bounding box center [254, 451] width 49 height 49
click at [261, 444] on button "s" at bounding box center [254, 451] width 49 height 49
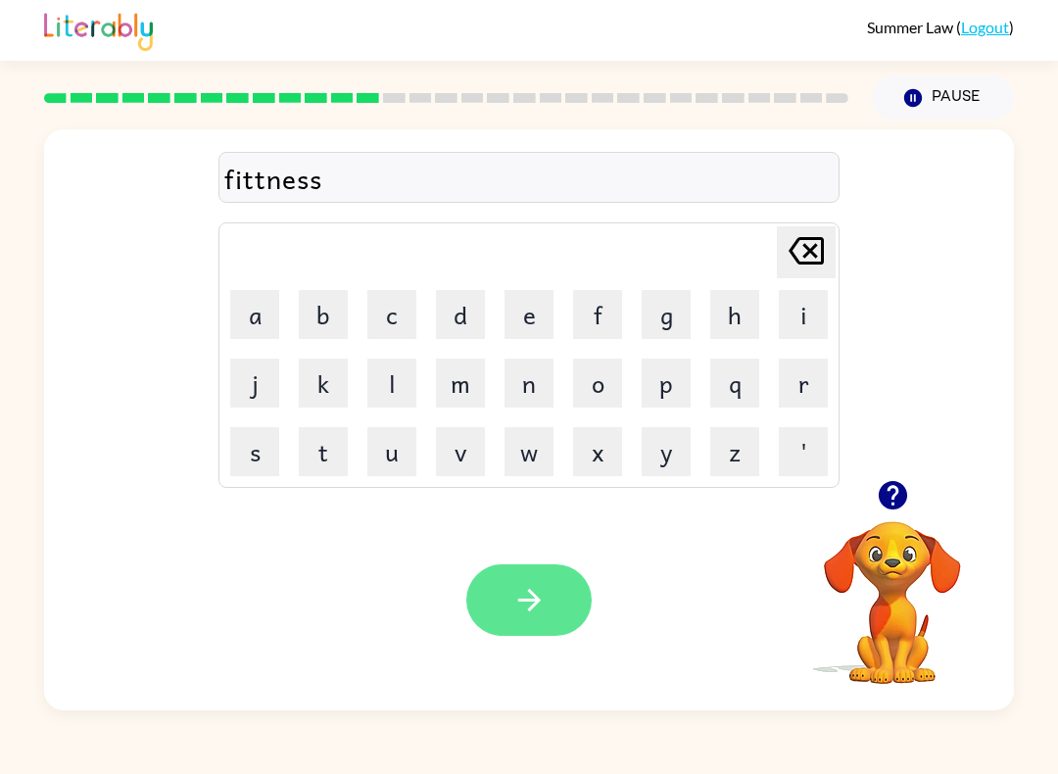
click at [563, 602] on button "button" at bounding box center [528, 599] width 125 height 71
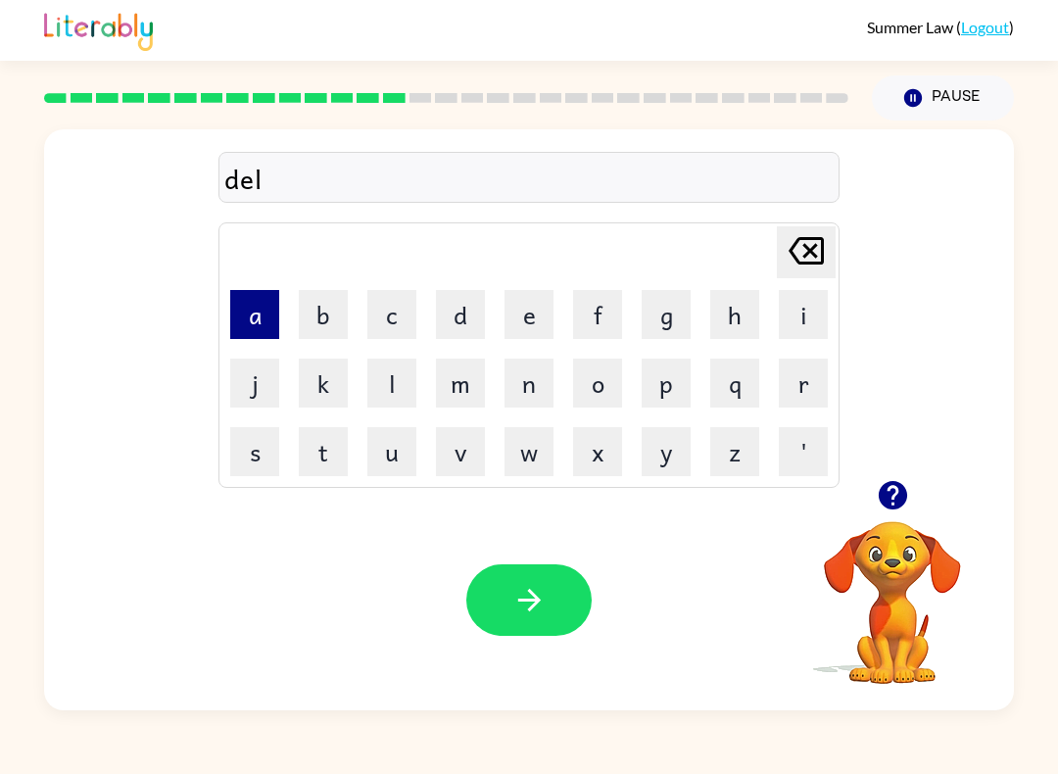
click at [261, 313] on button "a" at bounding box center [254, 314] width 49 height 49
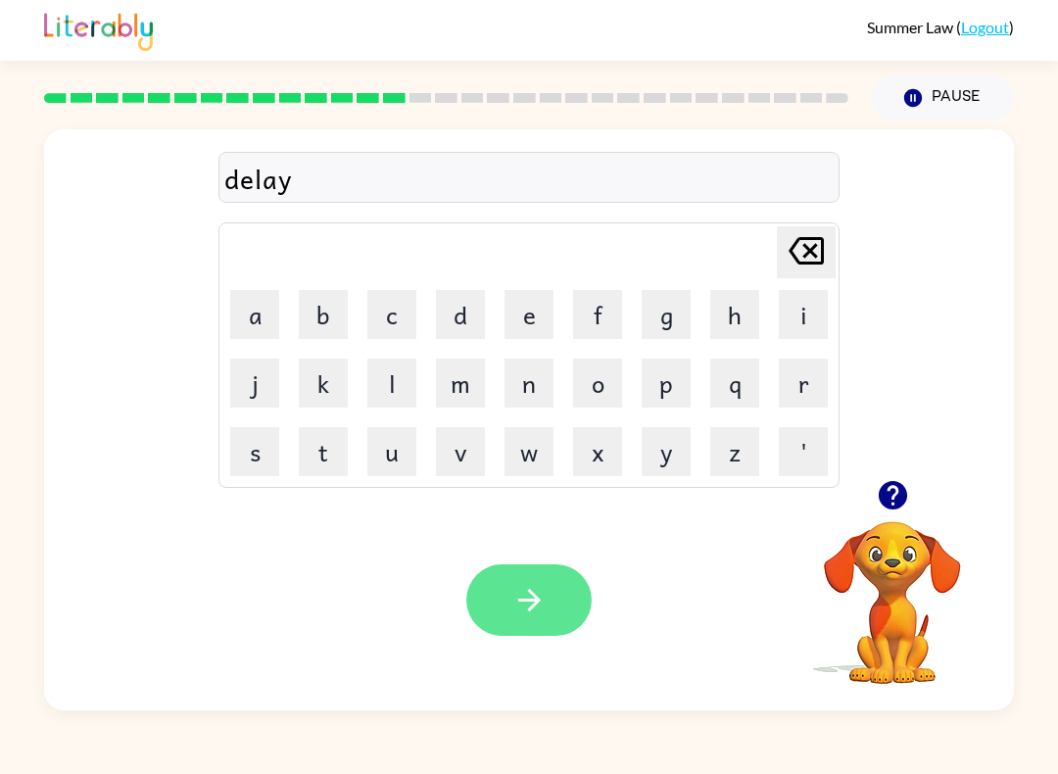
click at [565, 599] on button "button" at bounding box center [528, 599] width 125 height 71
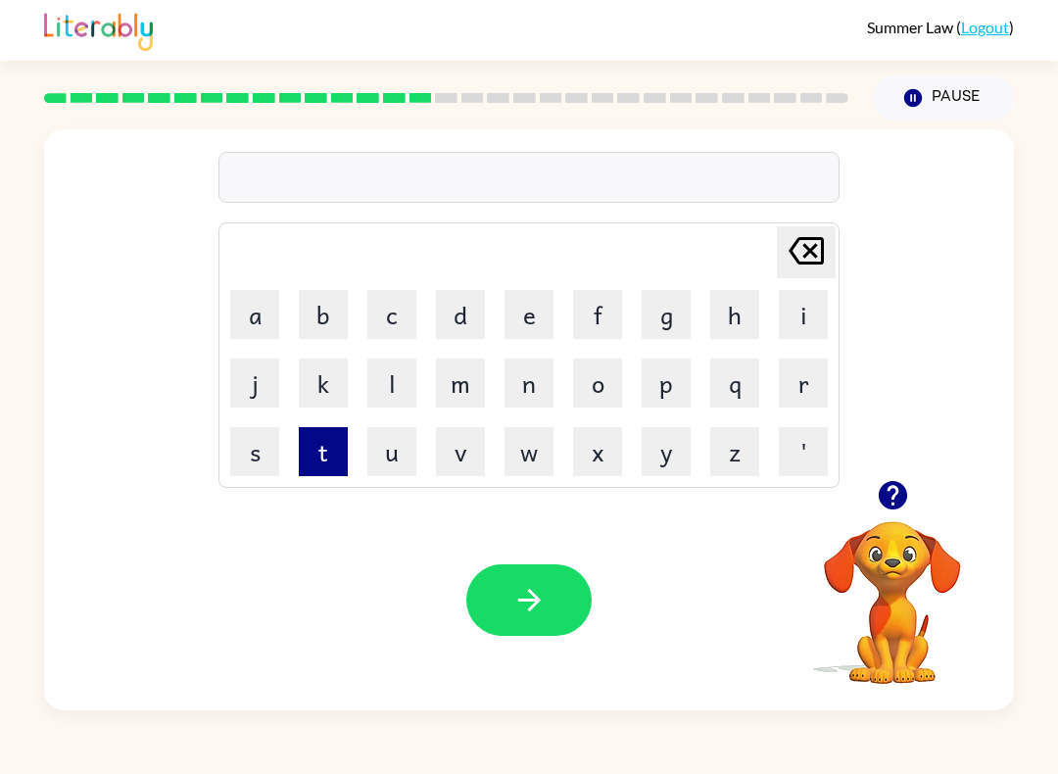
click at [323, 445] on button "t" at bounding box center [323, 451] width 49 height 49
click at [472, 399] on button "m" at bounding box center [460, 382] width 49 height 49
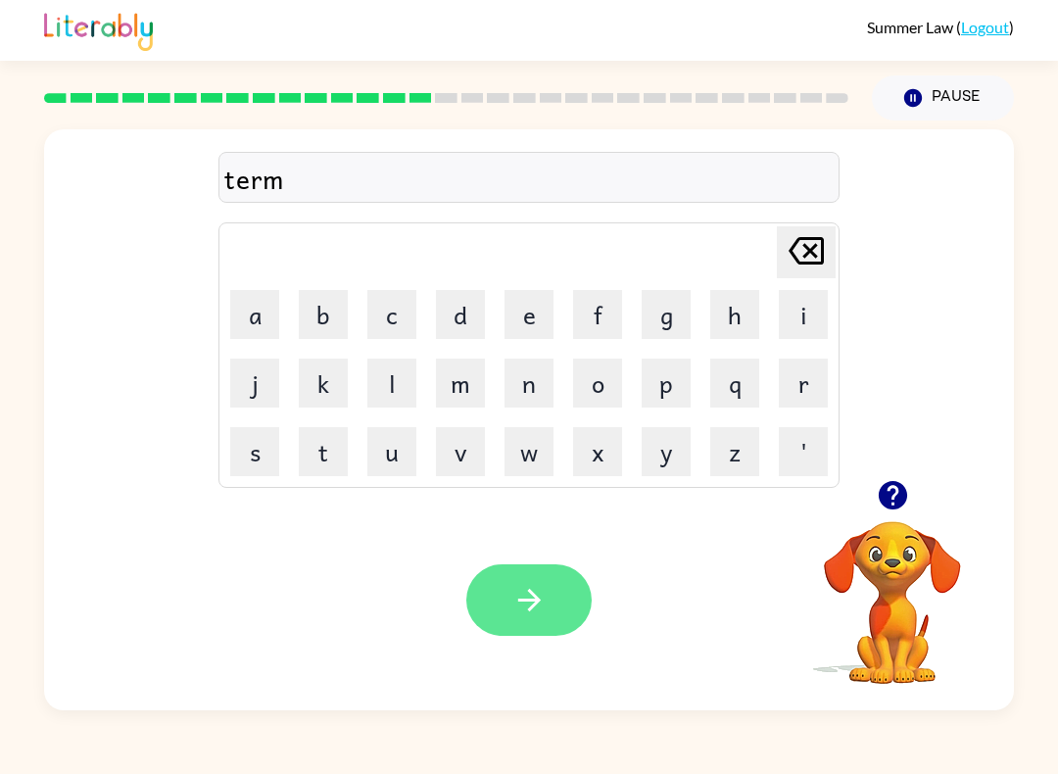
click at [543, 588] on icon "button" at bounding box center [529, 600] width 34 height 34
click at [532, 602] on icon "button" at bounding box center [529, 600] width 34 height 34
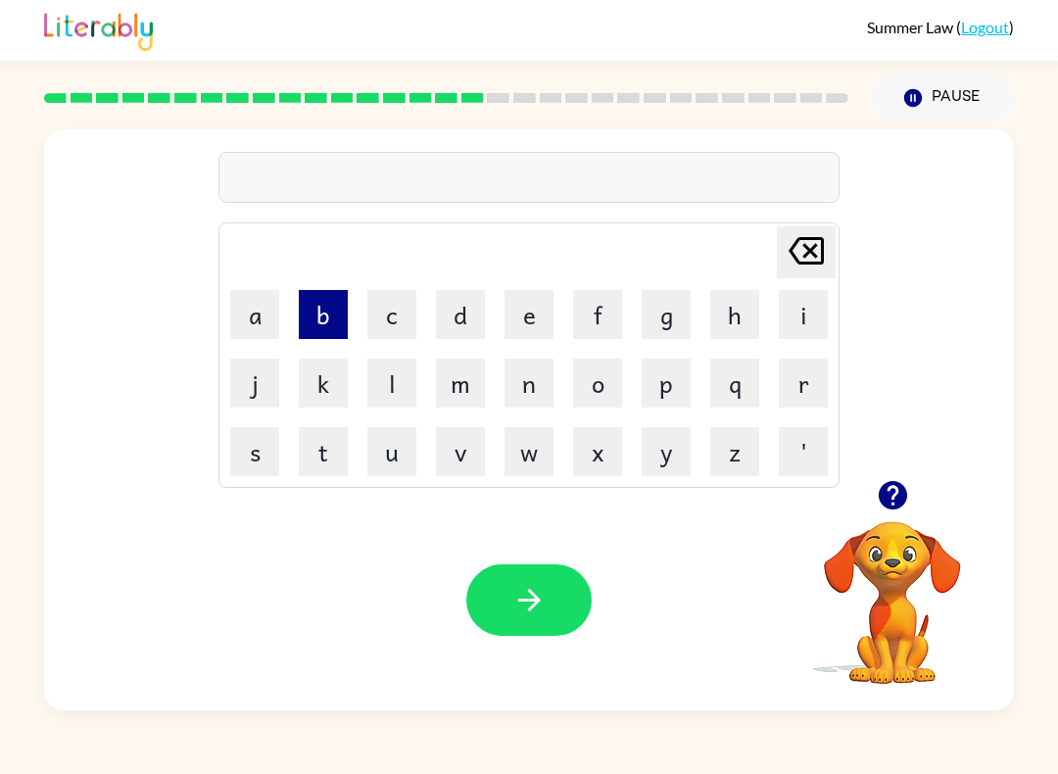
click at [315, 316] on button "b" at bounding box center [323, 314] width 49 height 49
click at [812, 376] on button "r" at bounding box center [803, 382] width 49 height 49
click at [796, 315] on button "i" at bounding box center [803, 314] width 49 height 49
click at [465, 383] on button "m" at bounding box center [460, 382] width 49 height 49
click at [464, 382] on button "m" at bounding box center [460, 382] width 49 height 49
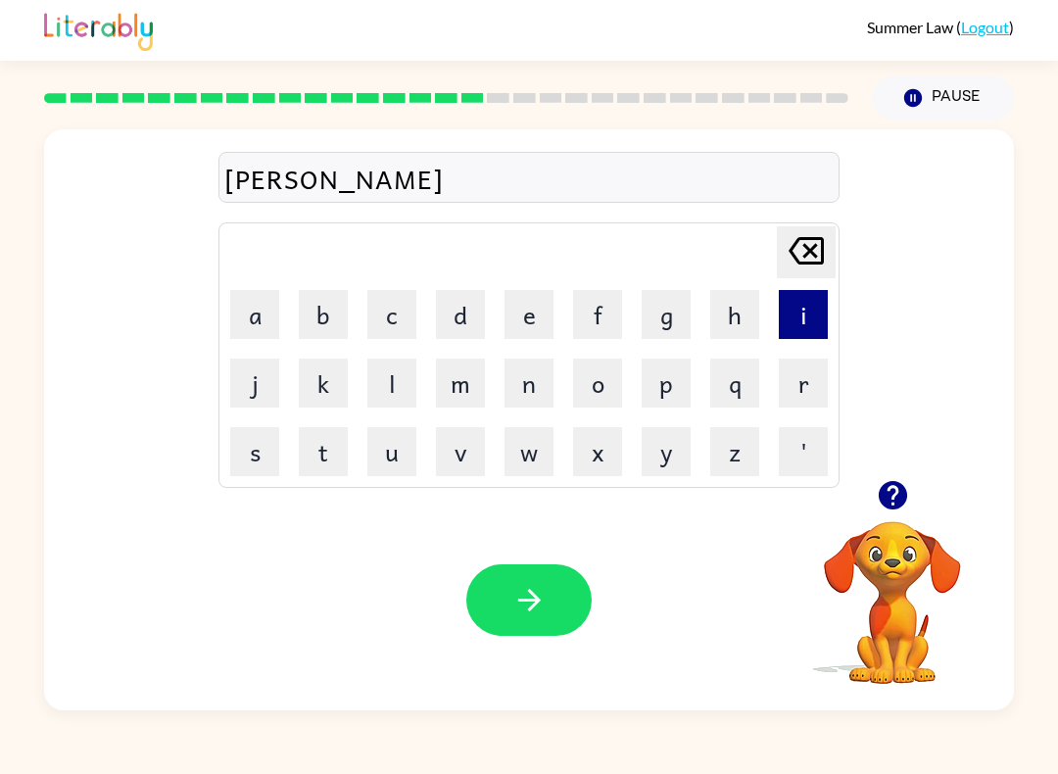
click at [801, 319] on button "i" at bounding box center [803, 314] width 49 height 49
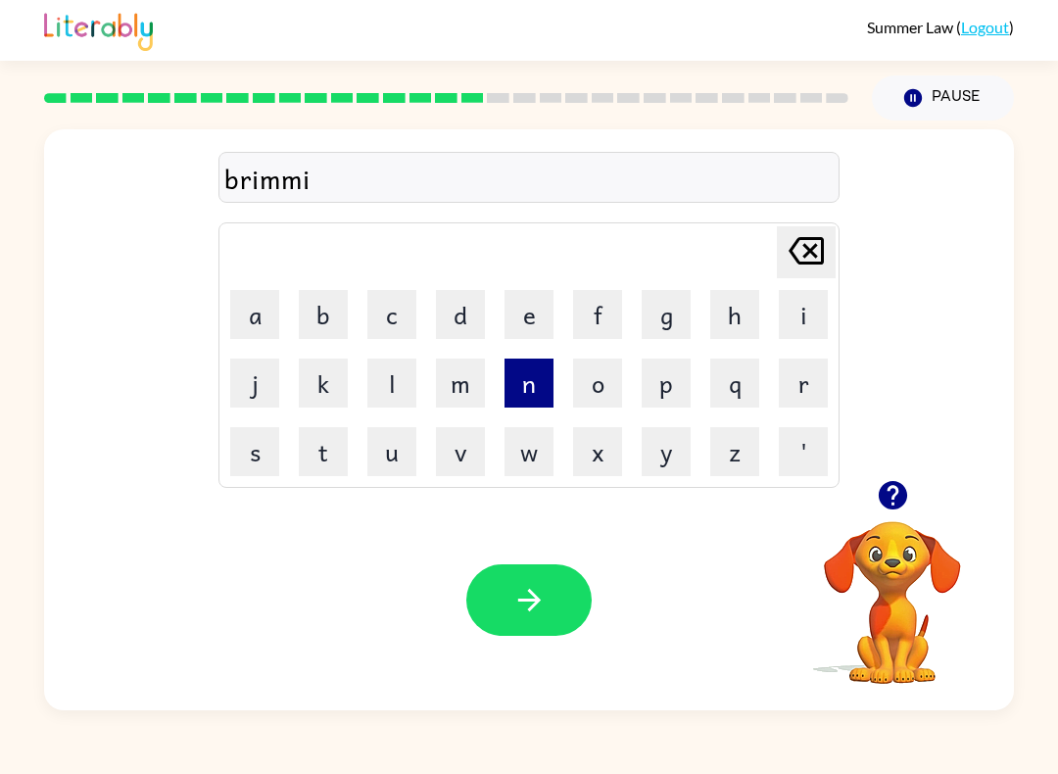
click at [546, 374] on button "n" at bounding box center [528, 382] width 49 height 49
click at [664, 306] on button "g" at bounding box center [665, 314] width 49 height 49
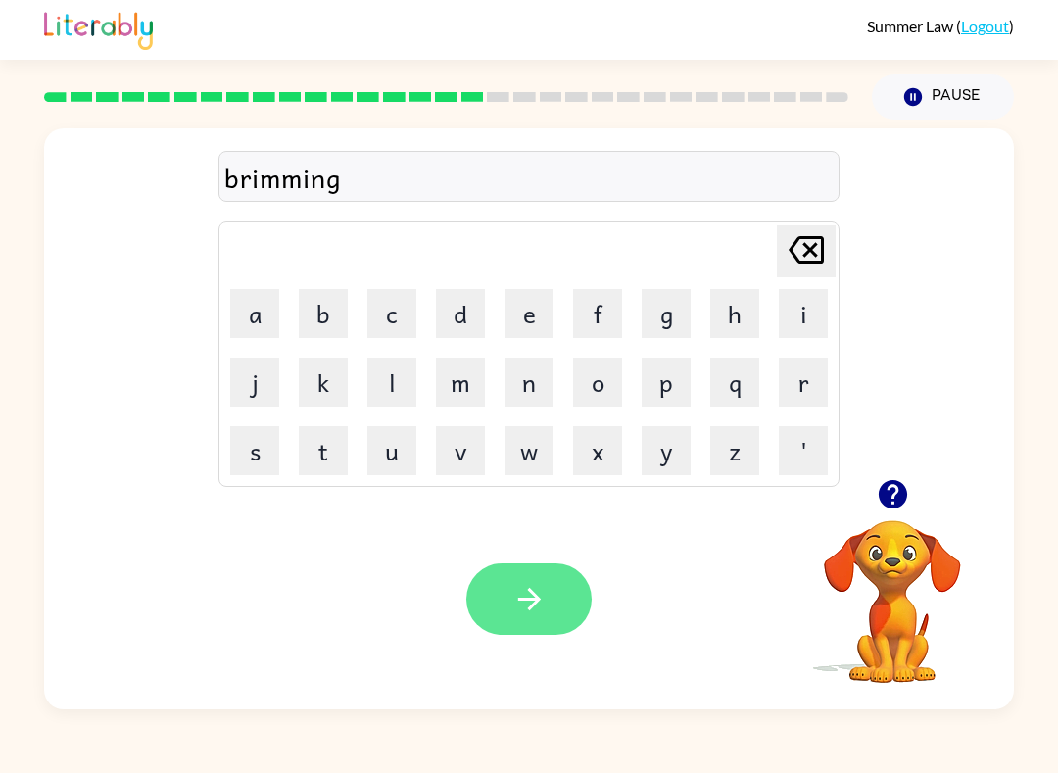
click at [525, 593] on icon "button" at bounding box center [529, 600] width 34 height 34
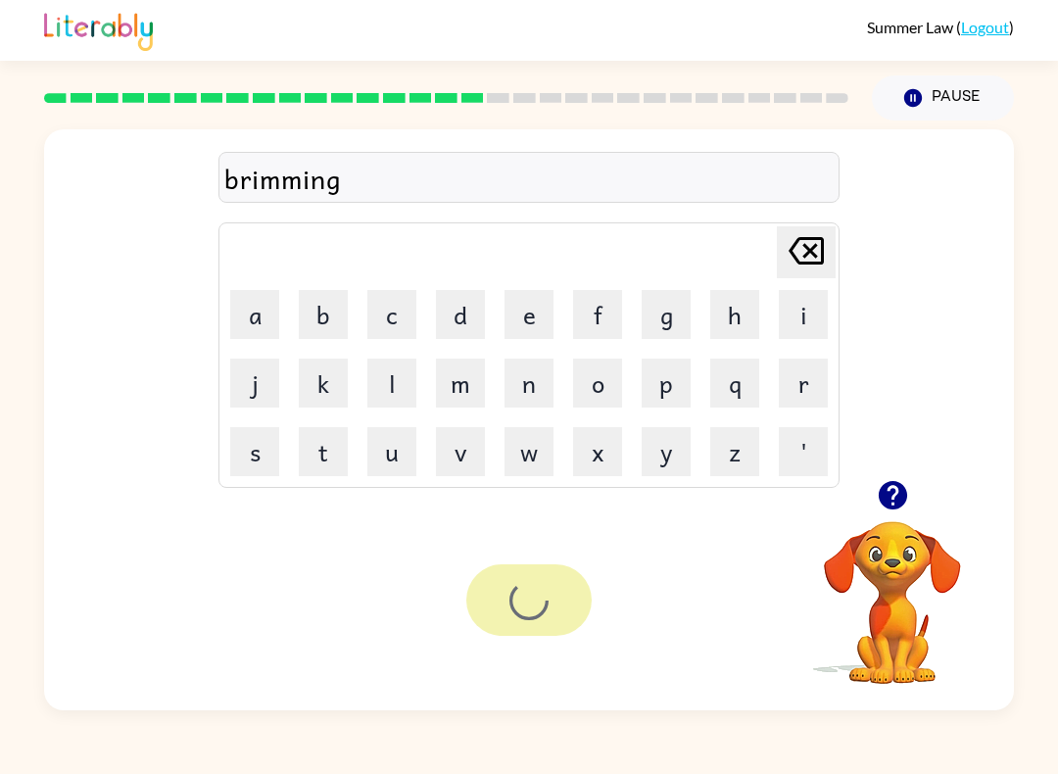
click at [524, 593] on div at bounding box center [528, 599] width 125 height 71
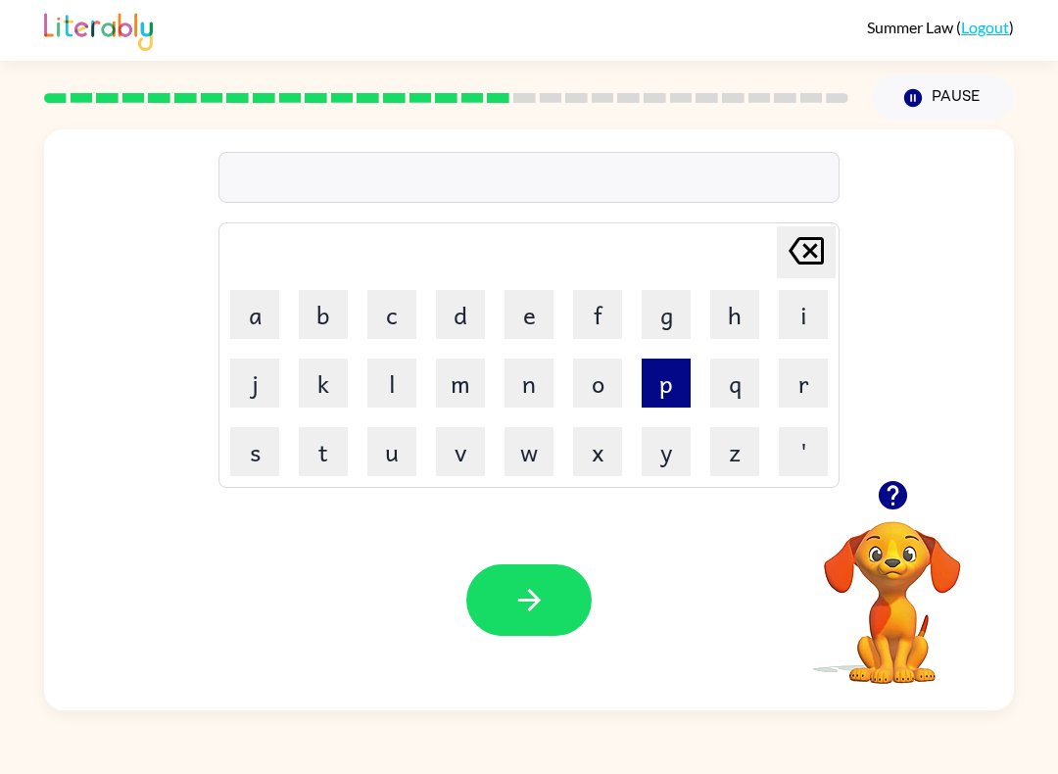
click at [672, 390] on button "p" at bounding box center [665, 382] width 49 height 49
click at [387, 388] on button "l" at bounding box center [391, 382] width 49 height 49
click at [249, 290] on button "a" at bounding box center [254, 314] width 49 height 49
click at [278, 453] on button "s" at bounding box center [254, 451] width 49 height 49
click at [346, 459] on button "t" at bounding box center [323, 451] width 49 height 49
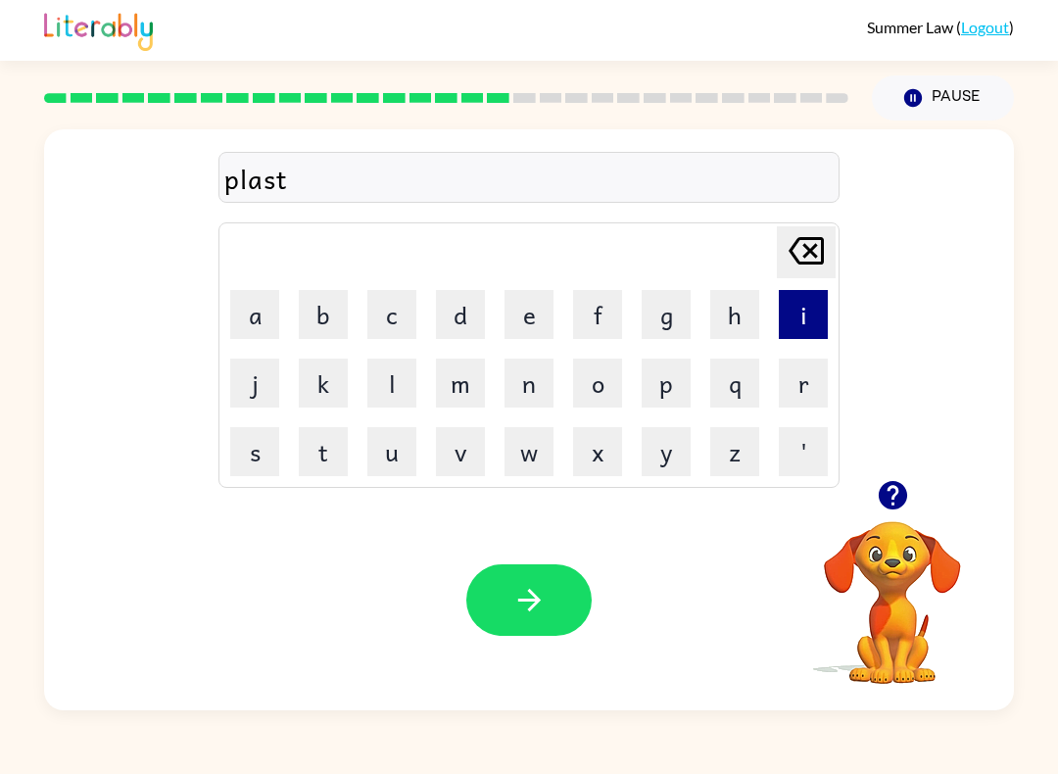
click at [793, 319] on button "i" at bounding box center [803, 314] width 49 height 49
click at [397, 313] on button "c" at bounding box center [391, 314] width 49 height 49
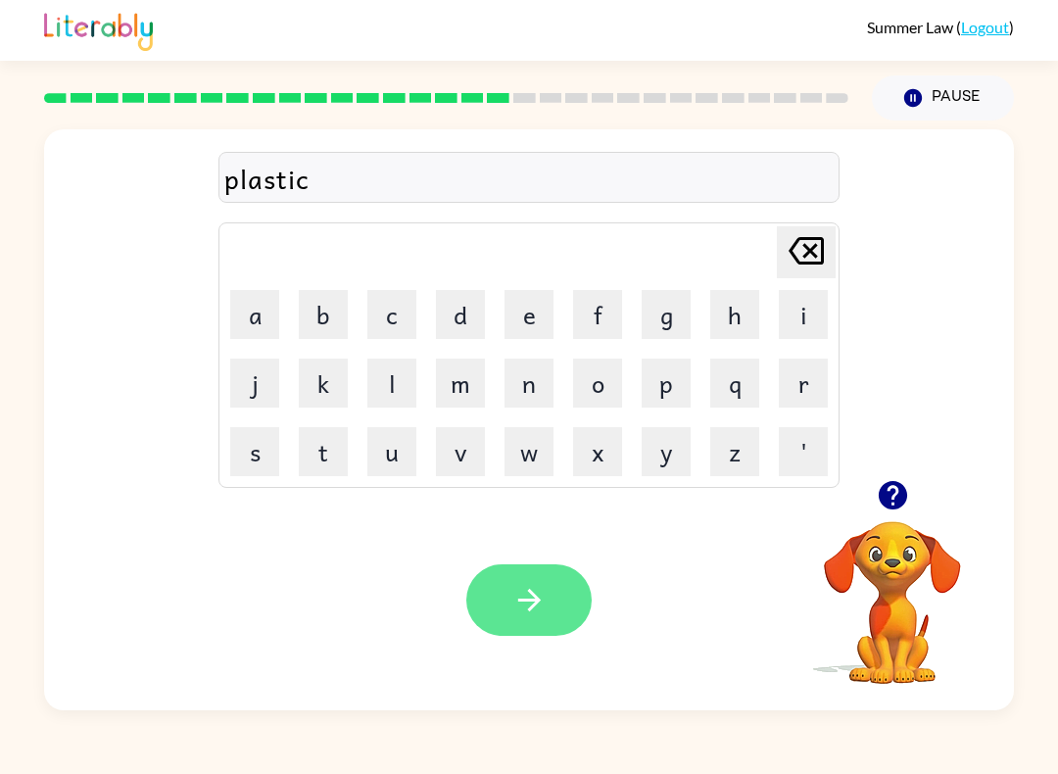
click at [546, 582] on button "button" at bounding box center [528, 599] width 125 height 71
click at [545, 582] on div at bounding box center [528, 599] width 125 height 71
click at [525, 611] on div at bounding box center [528, 599] width 125 height 71
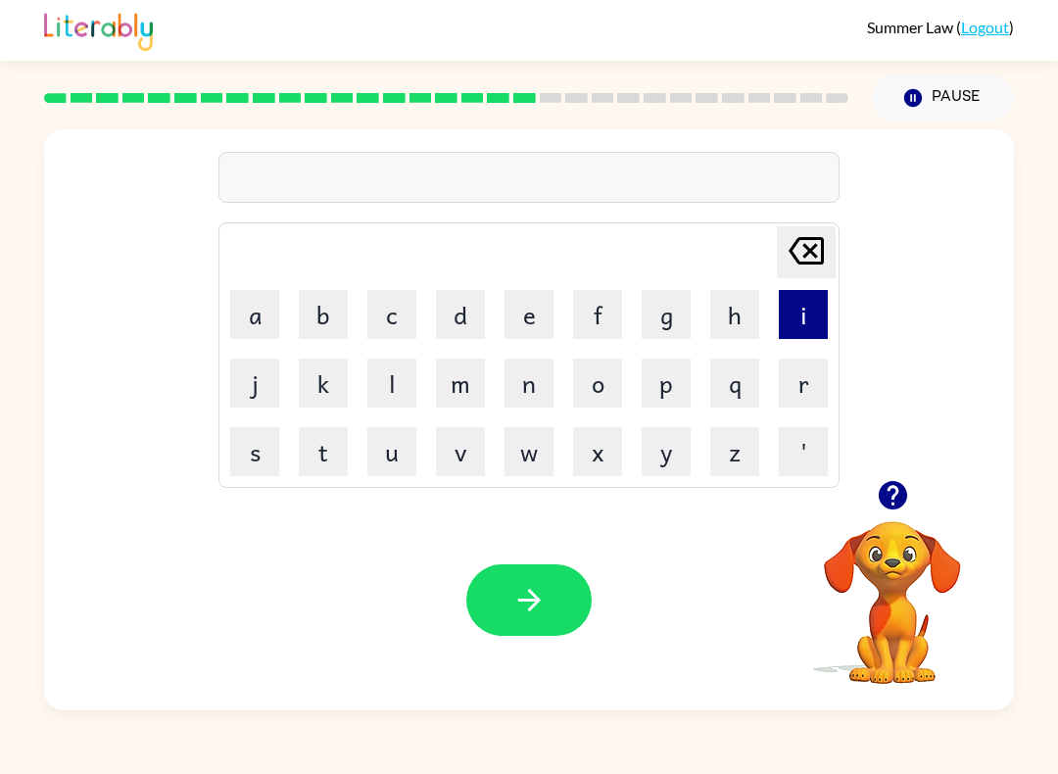
click at [804, 324] on button "i" at bounding box center [803, 314] width 49 height 49
click at [263, 455] on button "s" at bounding box center [254, 451] width 49 height 49
click at [802, 254] on icon "[PERSON_NAME] last character input" at bounding box center [806, 250] width 47 height 47
click at [470, 321] on button "d" at bounding box center [460, 314] width 49 height 49
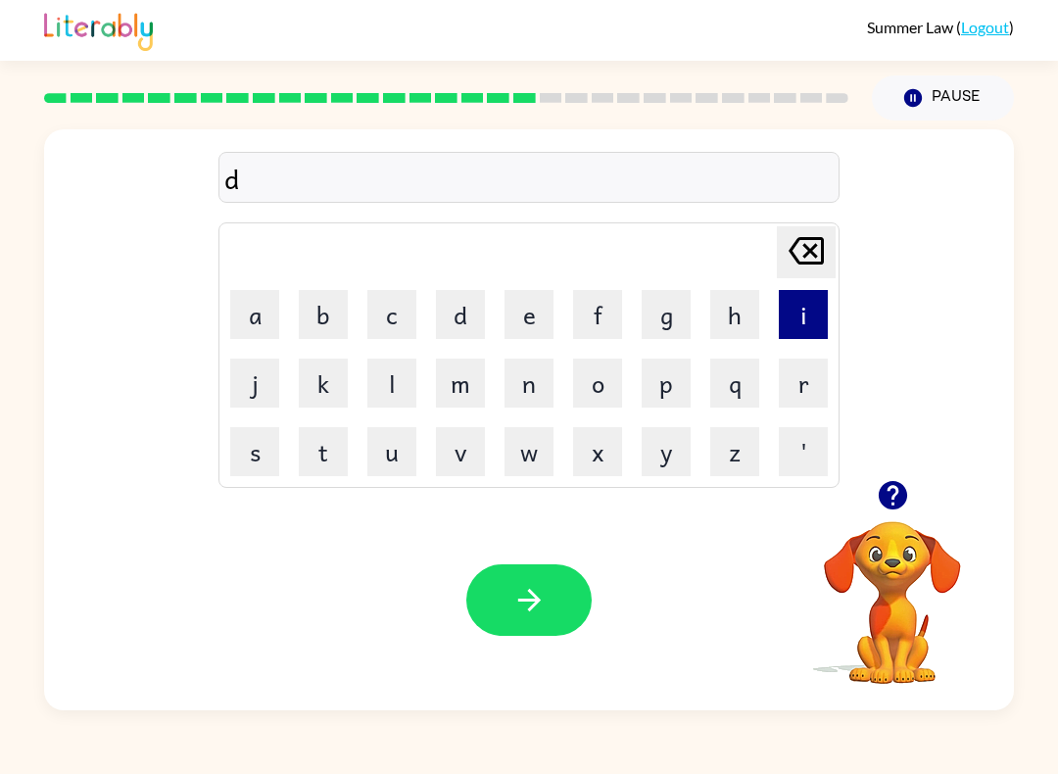
click at [796, 319] on button "i" at bounding box center [803, 314] width 49 height 49
click at [258, 443] on button "s" at bounding box center [254, 451] width 49 height 49
click at [724, 386] on button "q" at bounding box center [734, 382] width 49 height 49
click at [676, 375] on button "p" at bounding box center [665, 382] width 49 height 49
click at [242, 321] on button "a" at bounding box center [254, 314] width 49 height 49
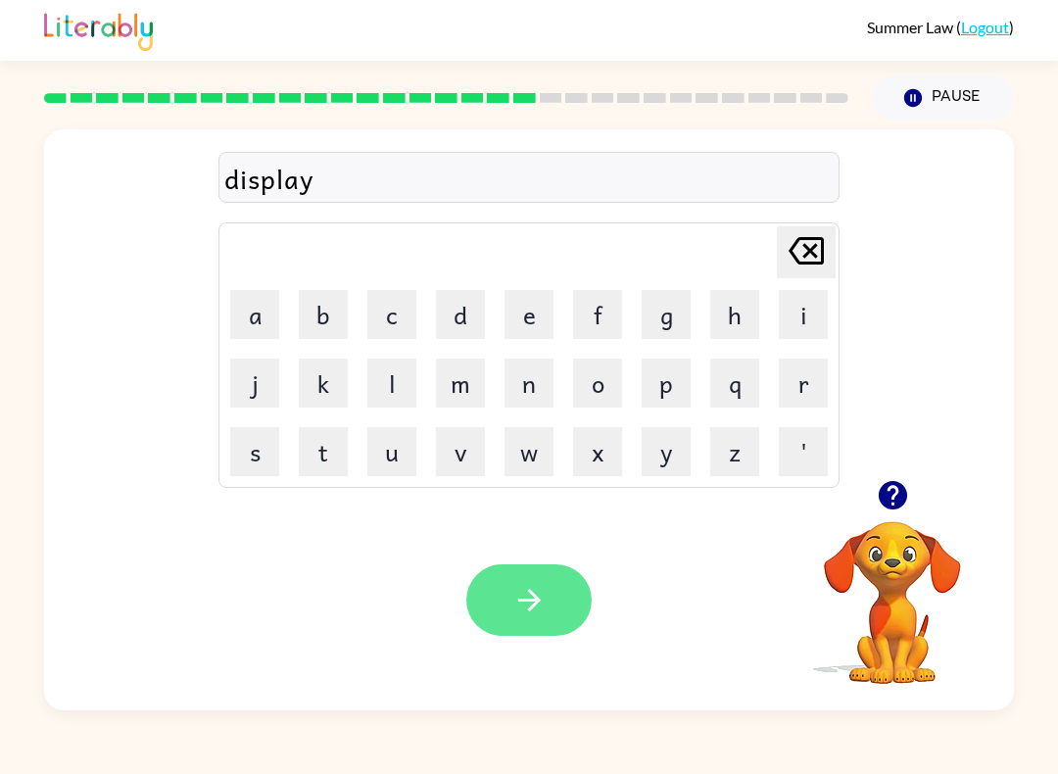
click at [568, 604] on button "button" at bounding box center [528, 599] width 125 height 71
click at [533, 593] on icon "button" at bounding box center [529, 600] width 34 height 34
click at [508, 593] on button "button" at bounding box center [528, 599] width 125 height 71
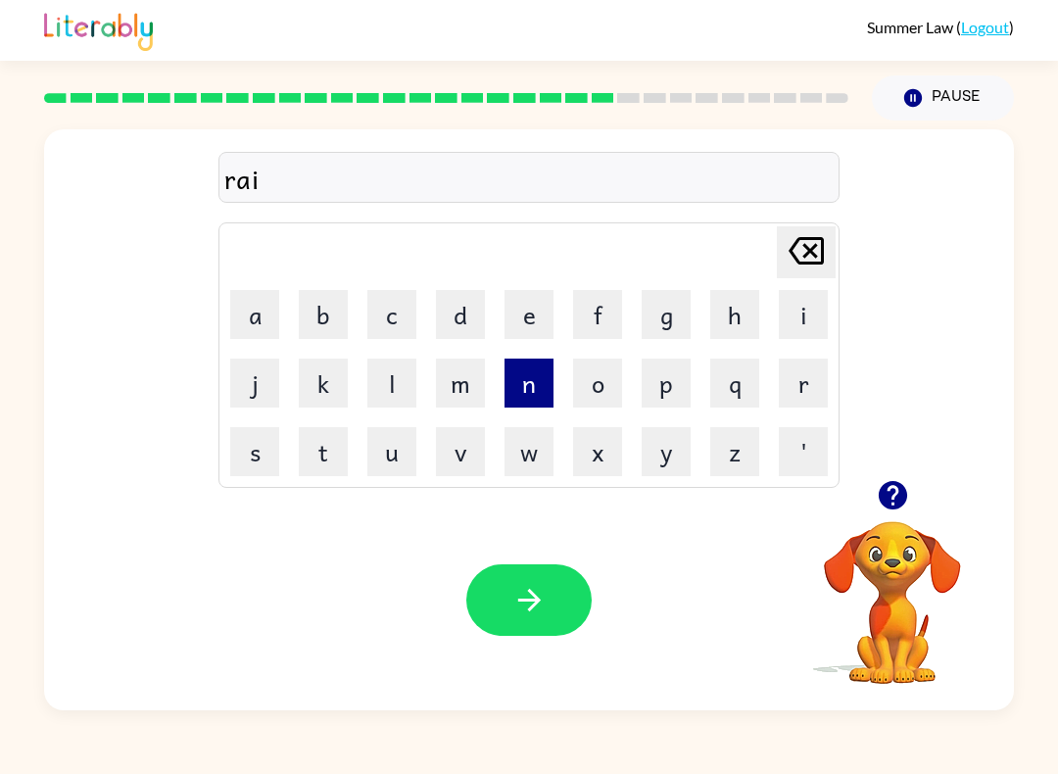
click at [543, 378] on button "n" at bounding box center [528, 382] width 49 height 49
click at [405, 318] on button "c" at bounding box center [391, 314] width 49 height 49
click at [593, 385] on button "o" at bounding box center [597, 382] width 49 height 49
click at [260, 318] on button "a" at bounding box center [254, 314] width 49 height 49
click at [329, 449] on button "t" at bounding box center [323, 451] width 49 height 49
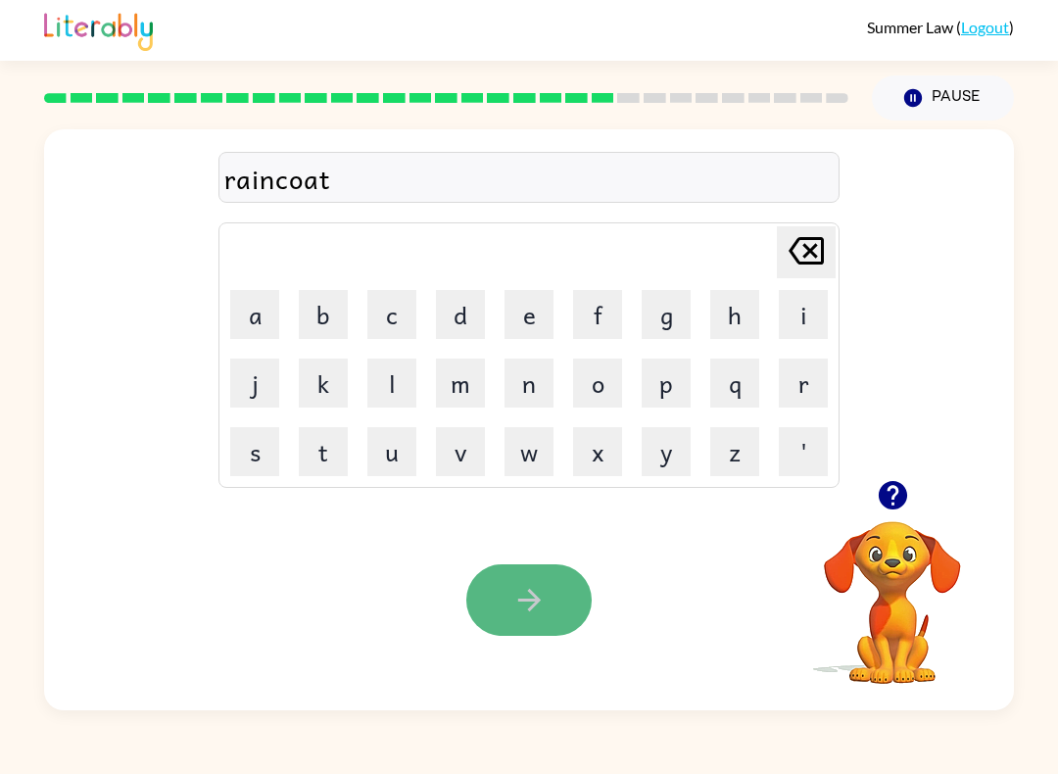
click at [489, 574] on button "button" at bounding box center [528, 599] width 125 height 71
click at [498, 597] on button "button" at bounding box center [528, 599] width 125 height 71
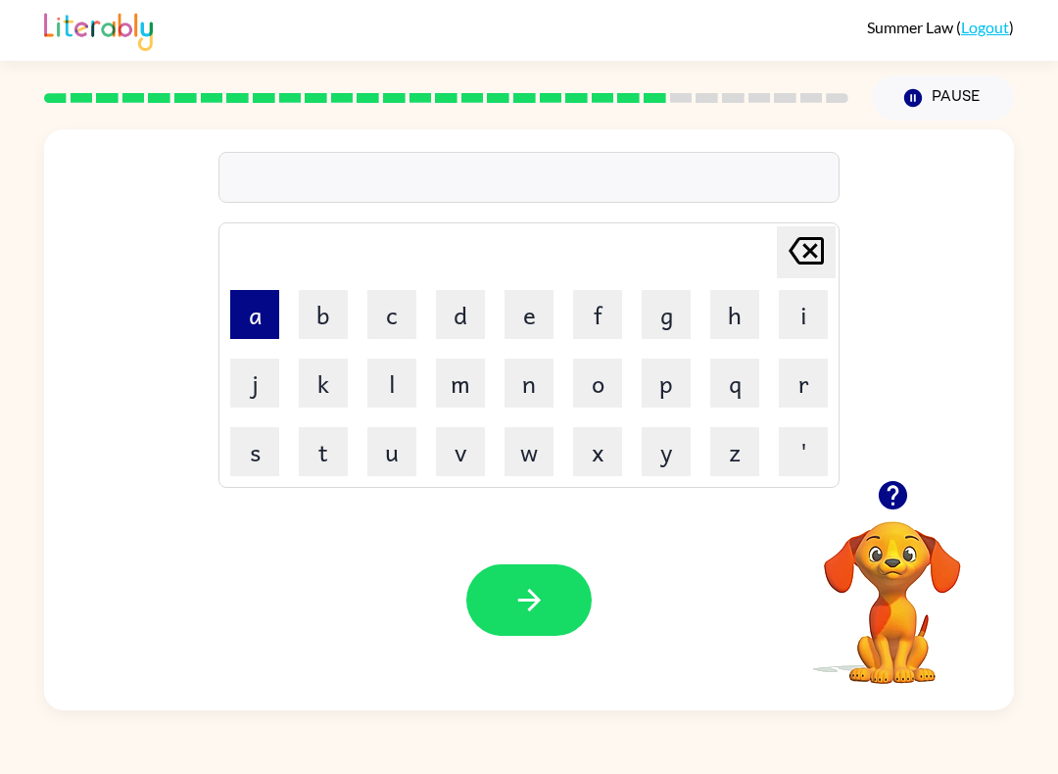
click at [264, 315] on button "a" at bounding box center [254, 314] width 49 height 49
click at [467, 300] on button "d" at bounding box center [460, 314] width 49 height 49
click at [444, 464] on button "v" at bounding box center [460, 451] width 49 height 49
click at [275, 312] on button "a" at bounding box center [254, 314] width 49 height 49
click at [399, 308] on button "c" at bounding box center [391, 314] width 49 height 49
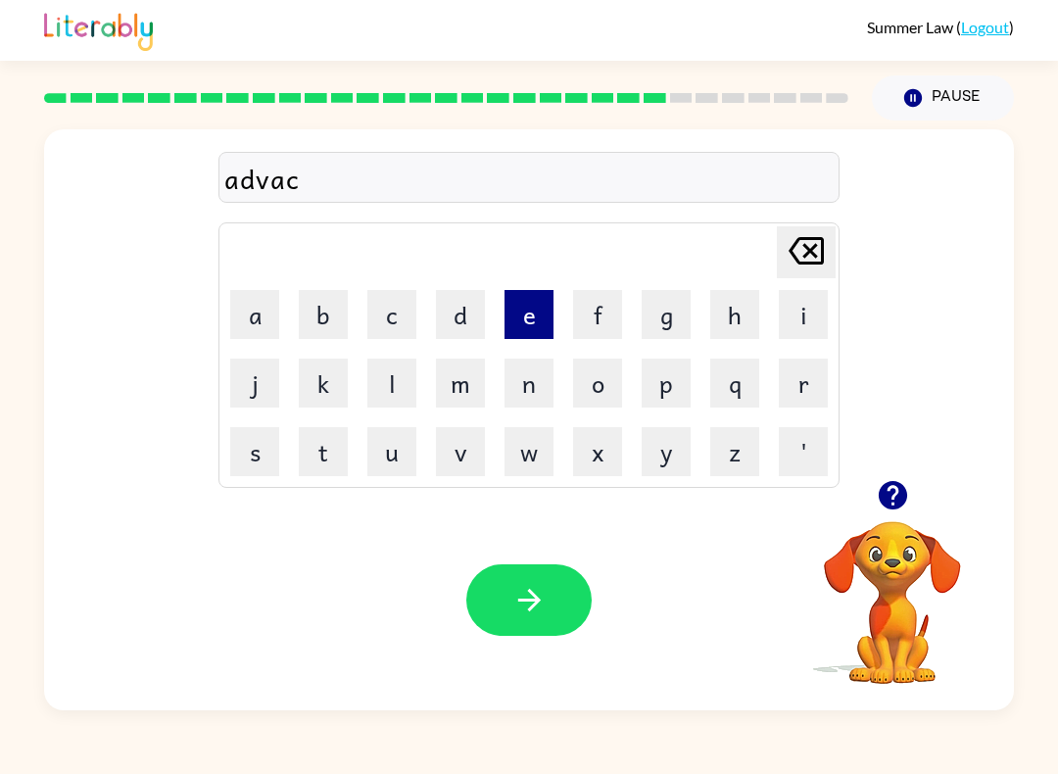
click at [518, 325] on button "e" at bounding box center [528, 314] width 49 height 49
click at [813, 259] on icon "[PERSON_NAME] last character input" at bounding box center [806, 250] width 47 height 47
click at [794, 307] on button "i" at bounding box center [803, 314] width 49 height 49
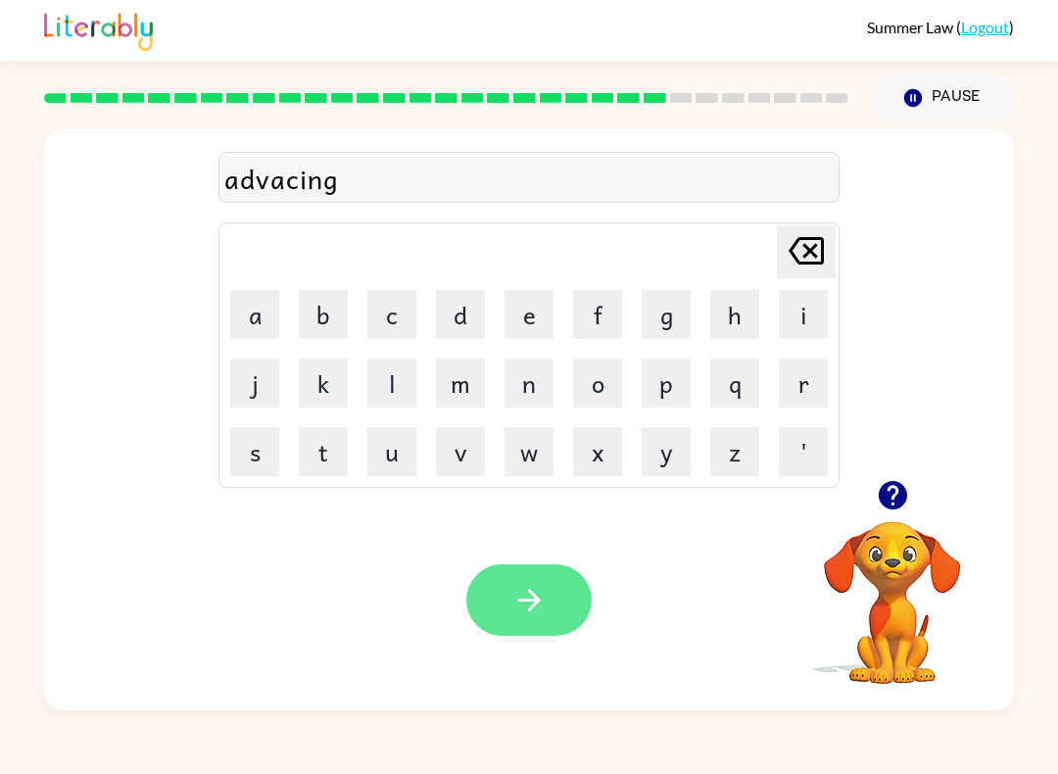
click at [544, 572] on button "button" at bounding box center [528, 599] width 125 height 71
click at [524, 603] on icon "button" at bounding box center [529, 600] width 34 height 34
click at [522, 603] on icon "button" at bounding box center [529, 600] width 34 height 34
click at [531, 592] on icon "button" at bounding box center [528, 600] width 23 height 23
click at [514, 608] on icon "button" at bounding box center [529, 600] width 34 height 34
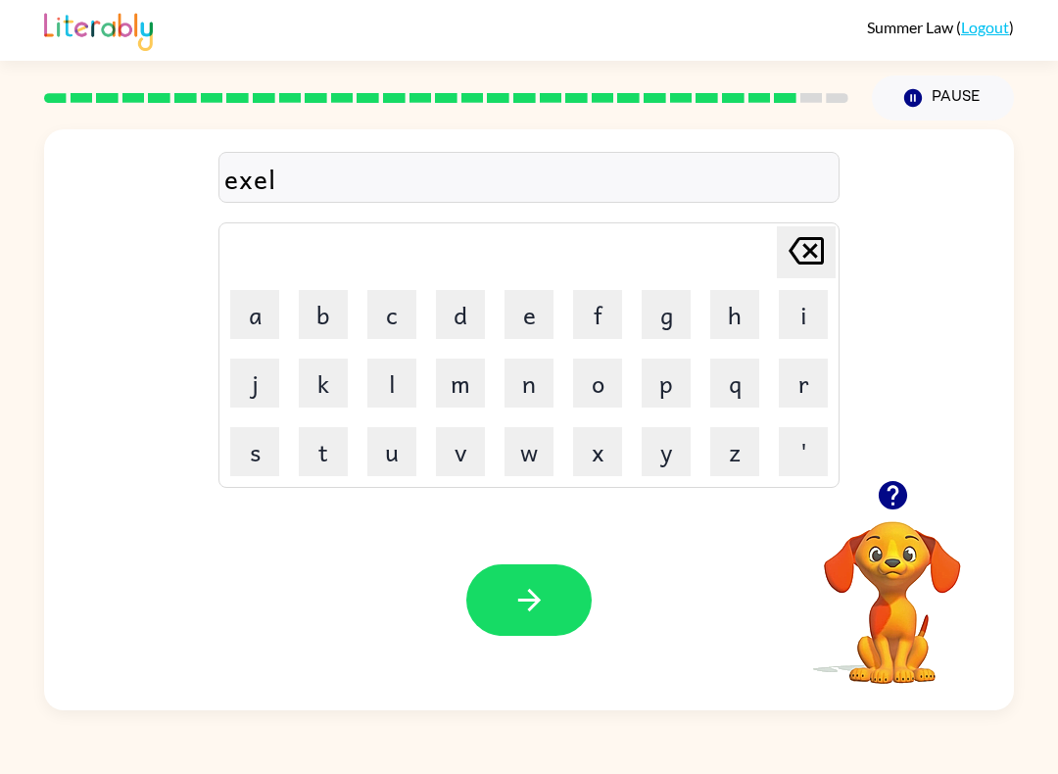
click at [860, 589] on video "Your browser must support playing .mp4 files to use Literably. Please try using…" at bounding box center [892, 589] width 196 height 196
click at [891, 582] on video "Your browser must support playing .mp4 files to use Literably. Please try using…" at bounding box center [892, 589] width 196 height 196
click at [535, 601] on icon "button" at bounding box center [528, 600] width 23 height 23
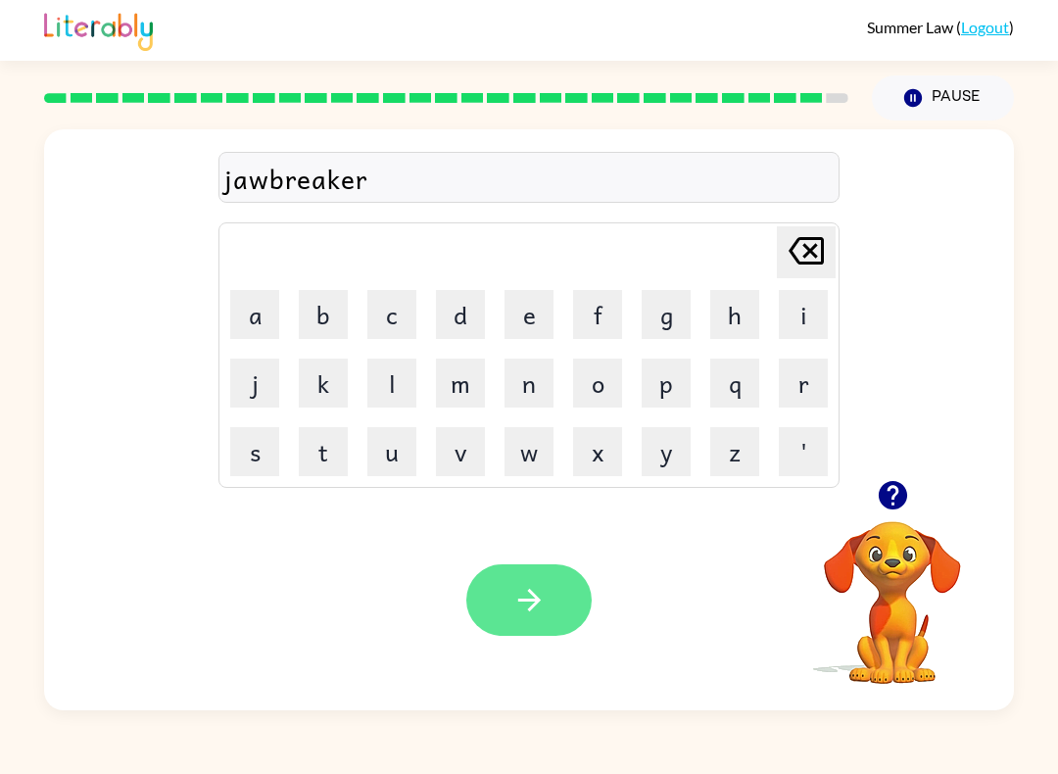
click at [532, 595] on icon "button" at bounding box center [528, 600] width 23 height 23
